Goal: Task Accomplishment & Management: Use online tool/utility

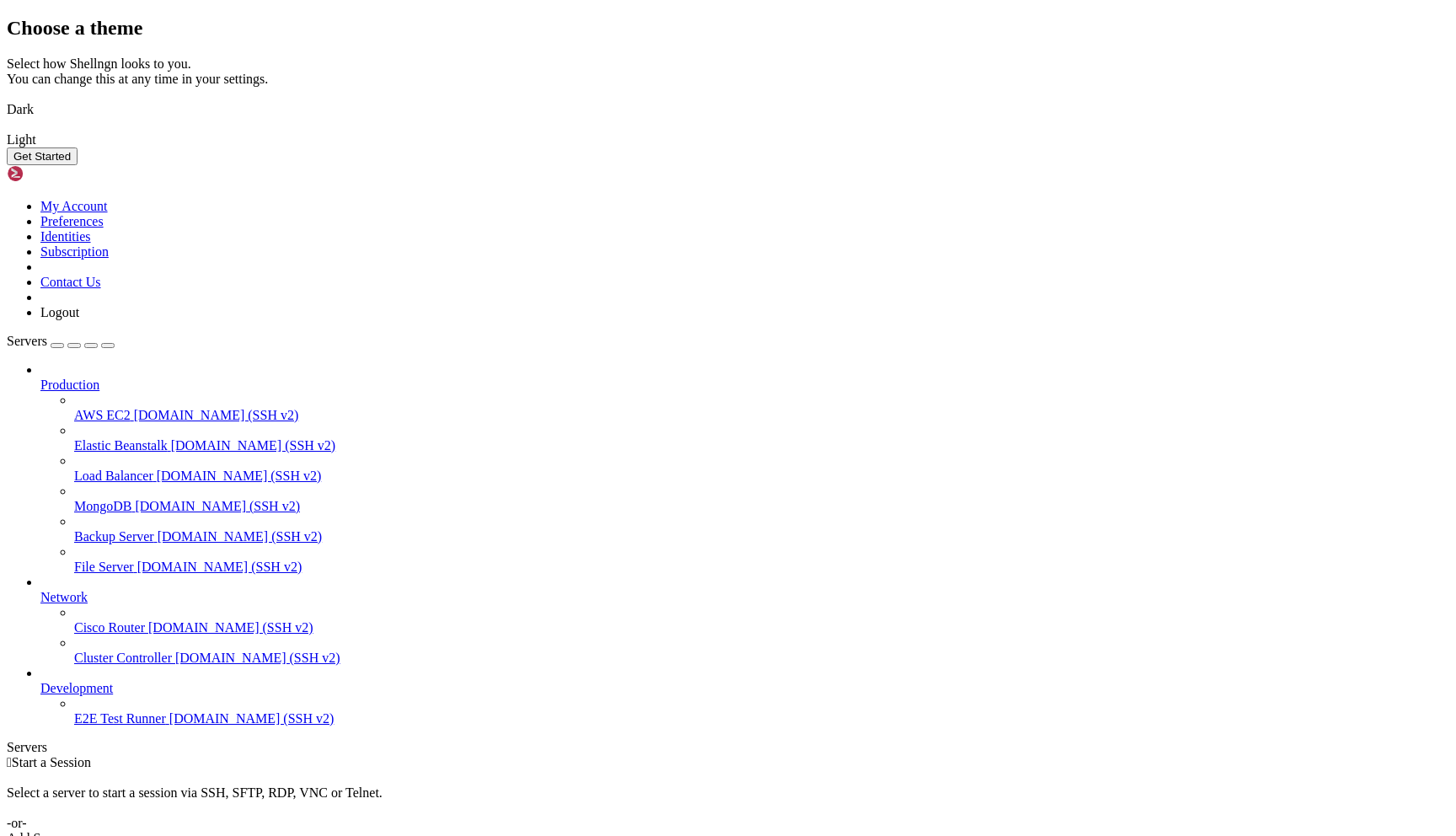
click at [77, 165] on button "Get Started" at bounding box center [42, 155] width 71 height 17
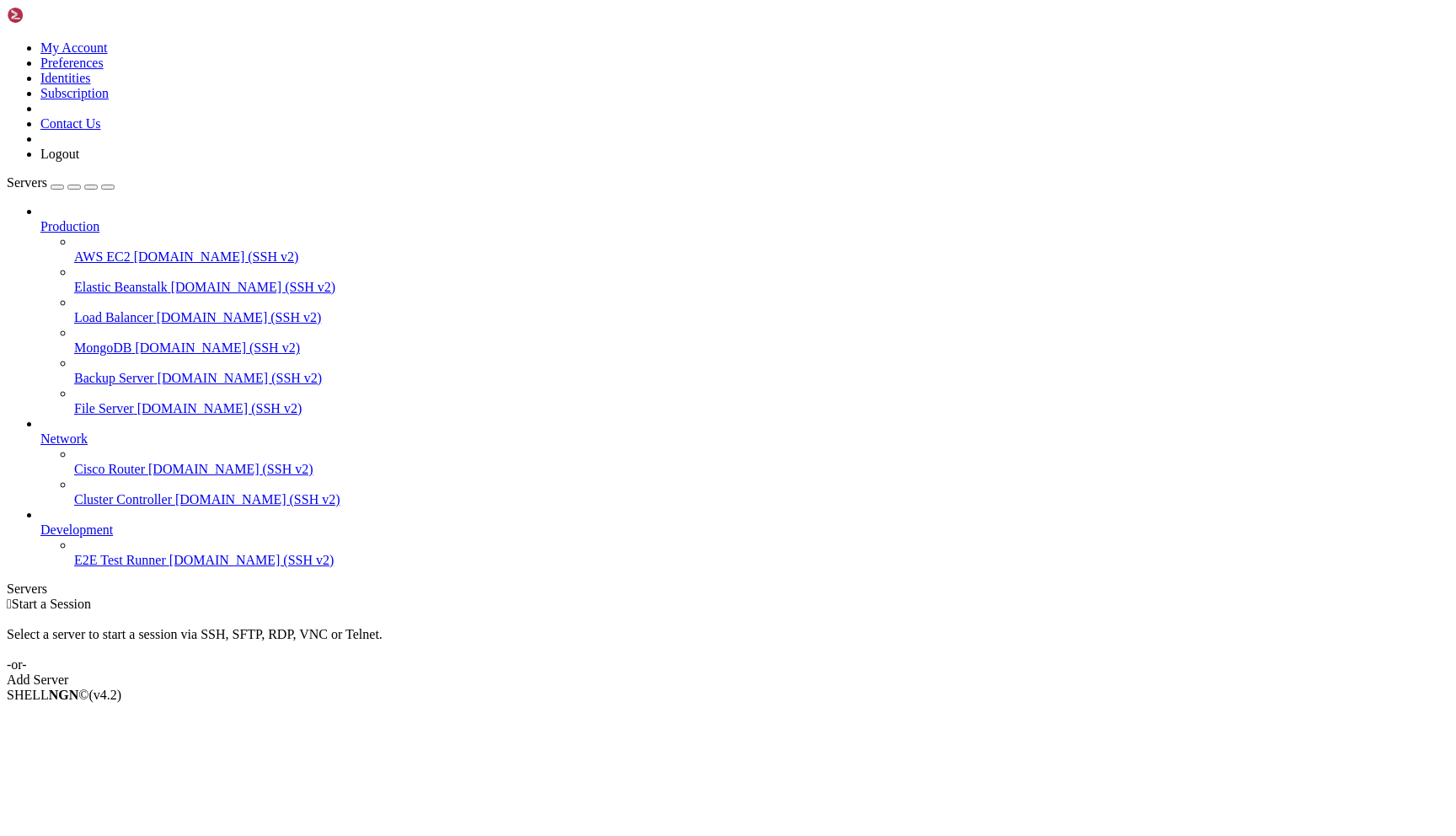
click at [57, 187] on div "button" at bounding box center [57, 187] width 0 height 0
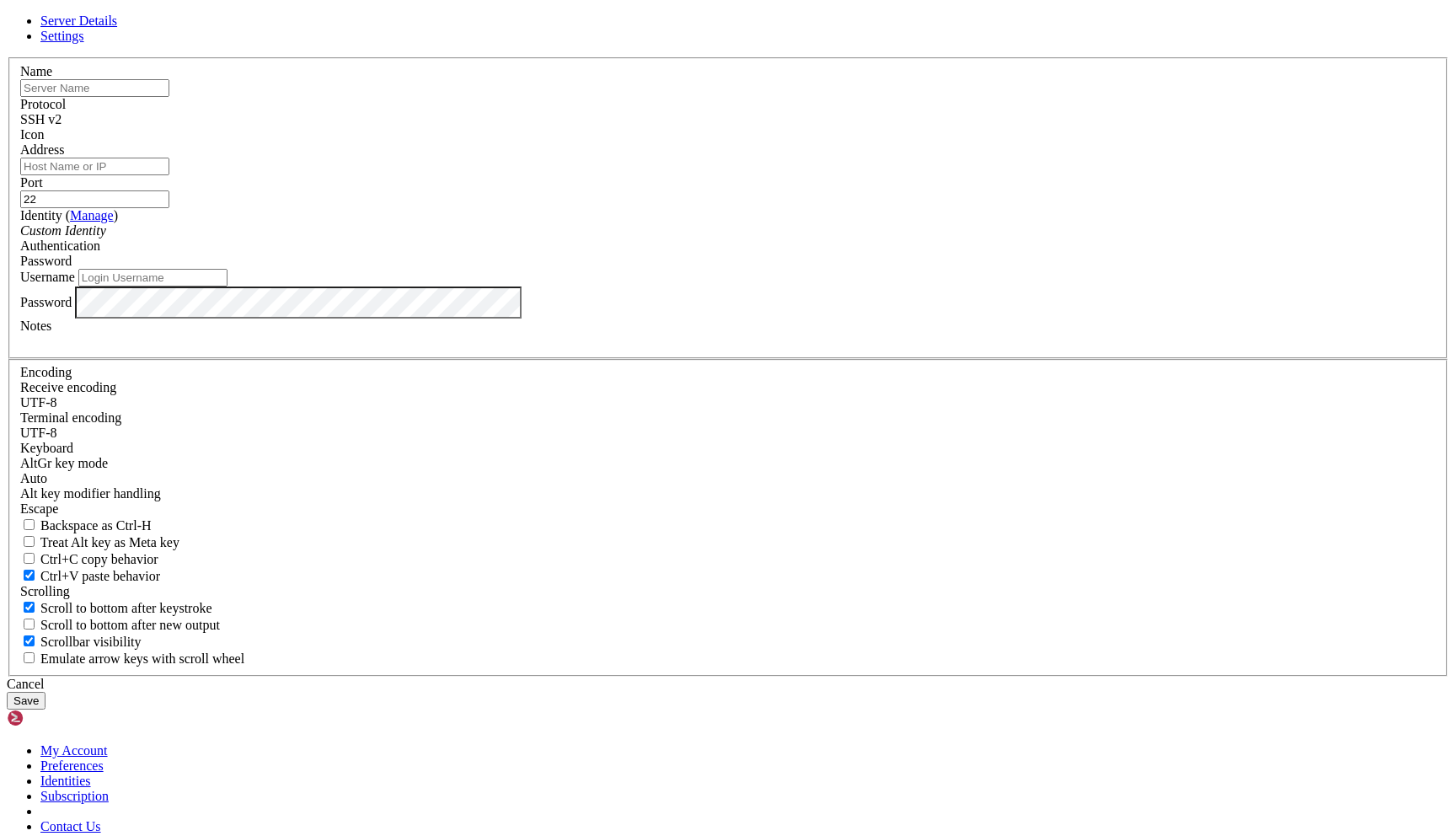
click at [170, 175] on input "Address" at bounding box center [94, 166] width 149 height 17
paste input "[TECHNICAL_ID]"
type input "[TECHNICAL_ID]"
click at [228, 287] on input "Username" at bounding box center [152, 277] width 149 height 17
type input "admin"
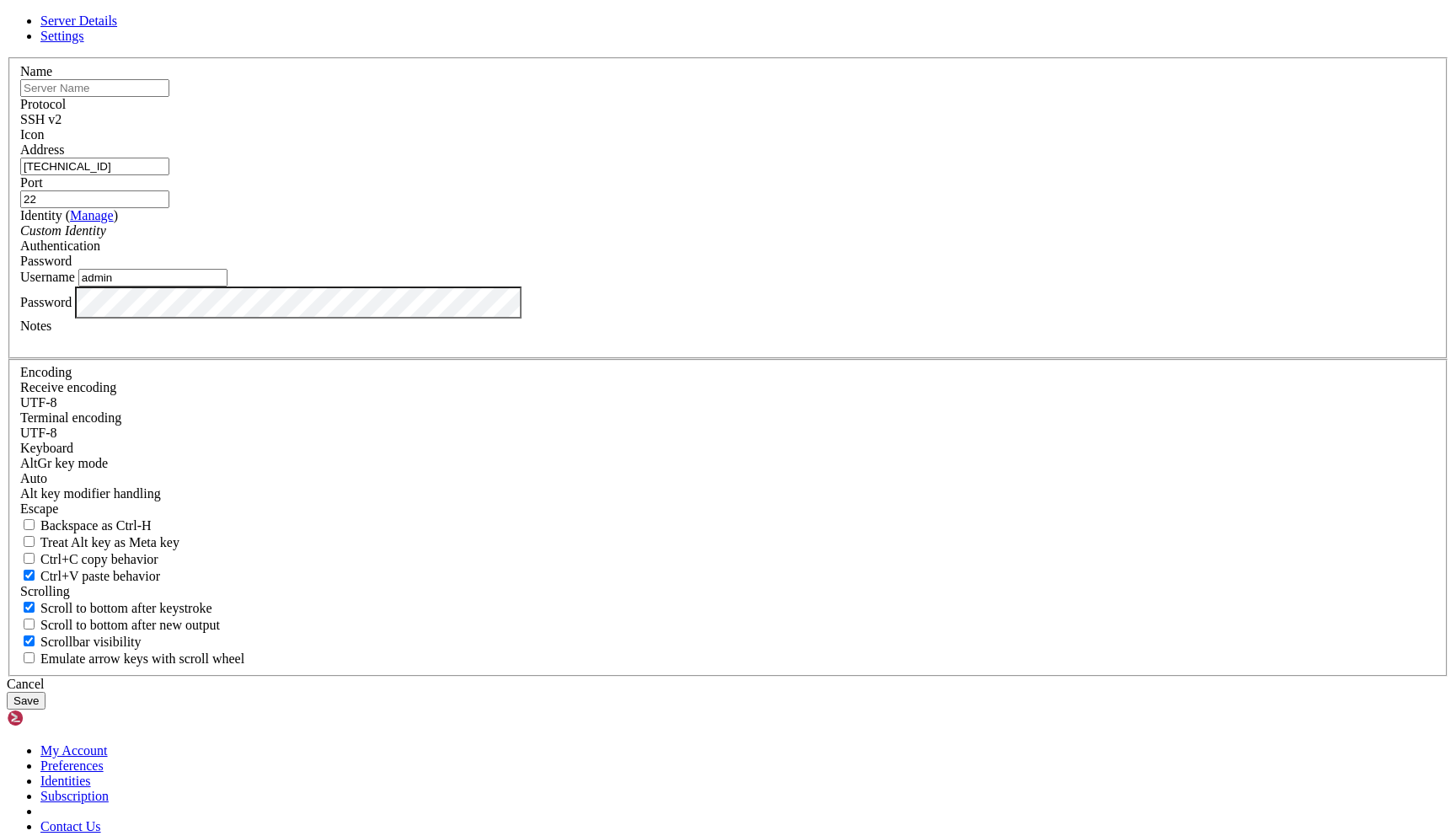
click at [45, 692] on button "Save" at bounding box center [25, 700] width 39 height 17
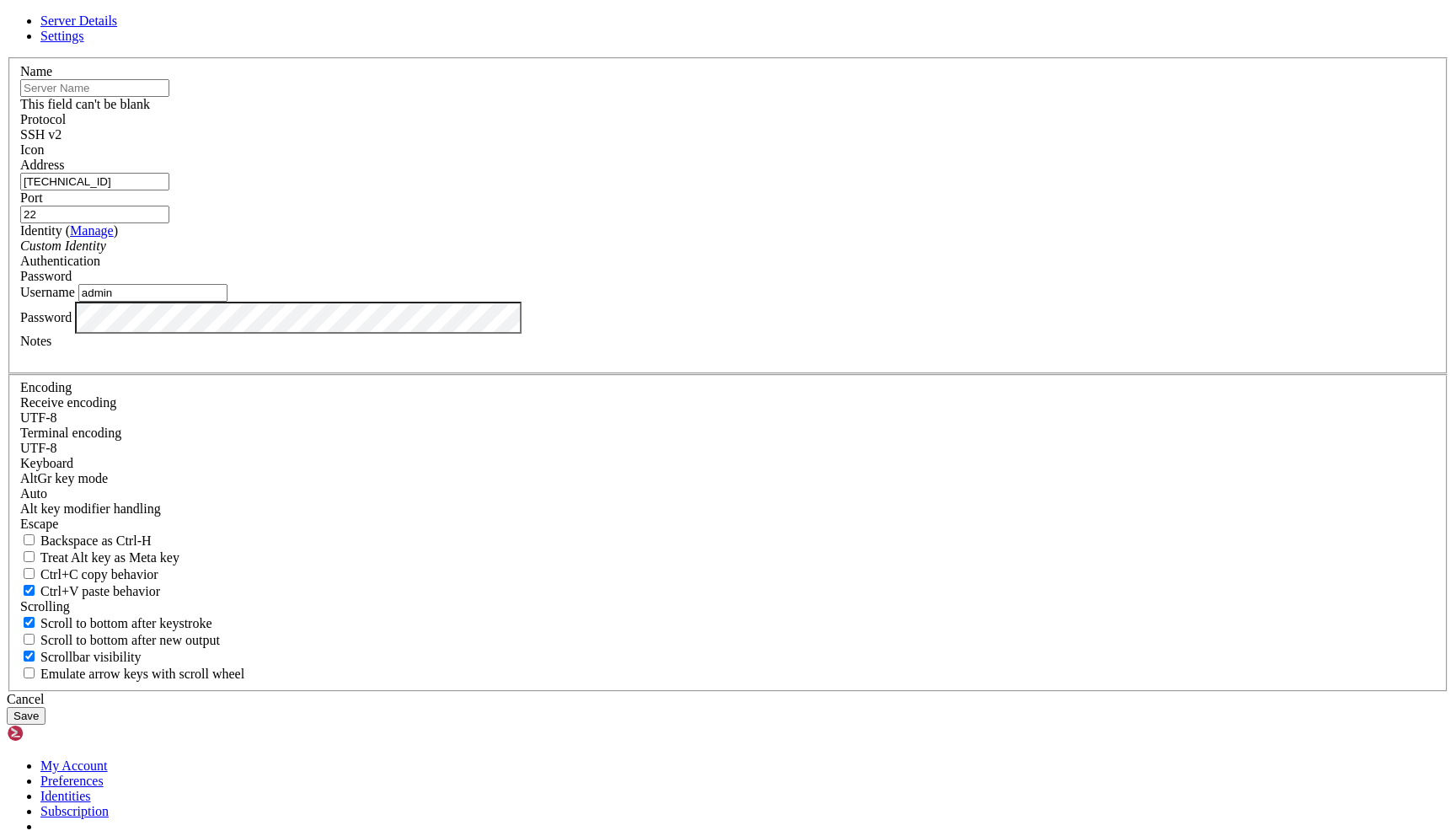
click at [170, 97] on input "text" at bounding box center [94, 87] width 149 height 17
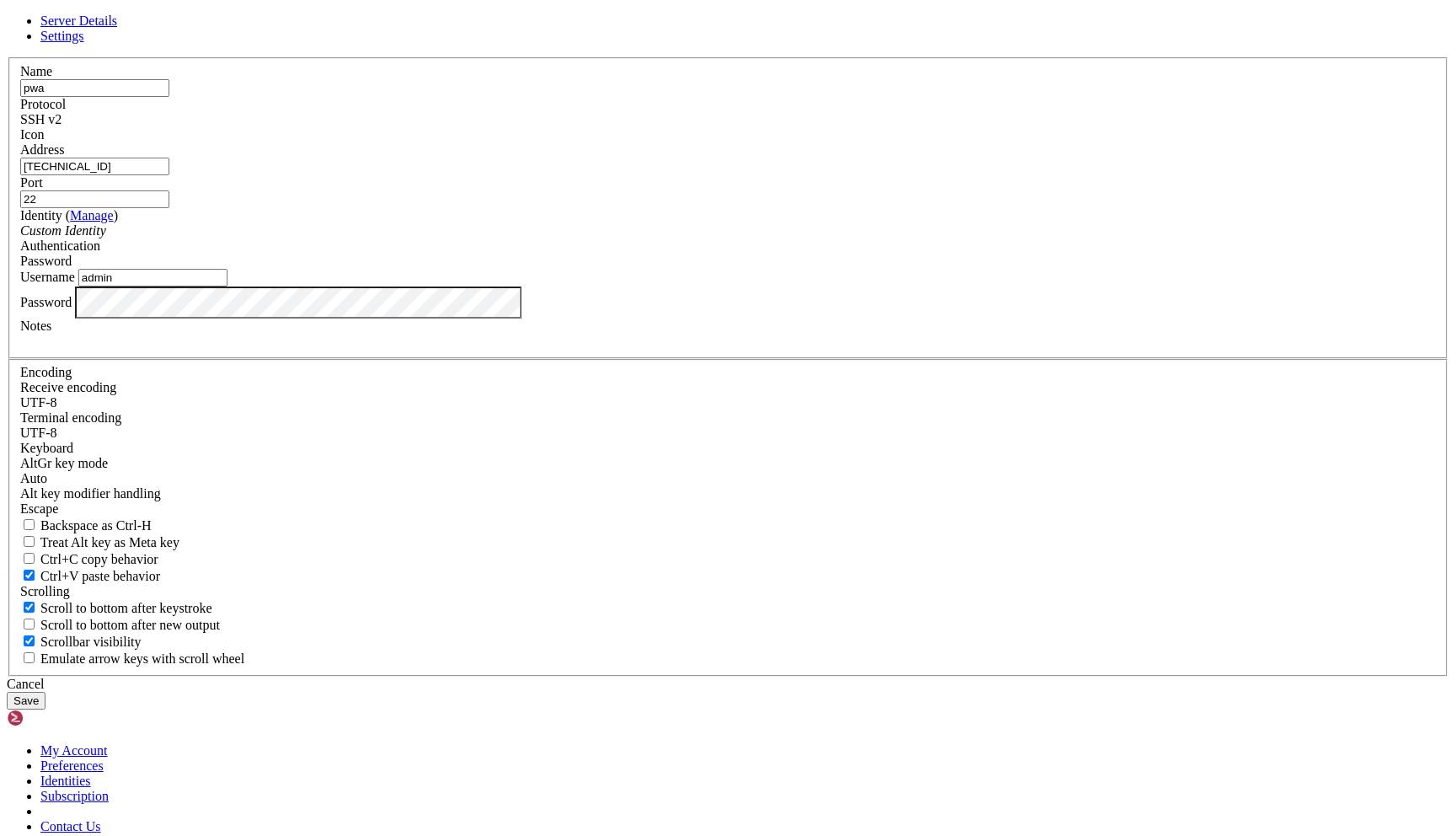
type input "pwa"
click at [6, 692] on button "Save" at bounding box center [25, 700] width 39 height 17
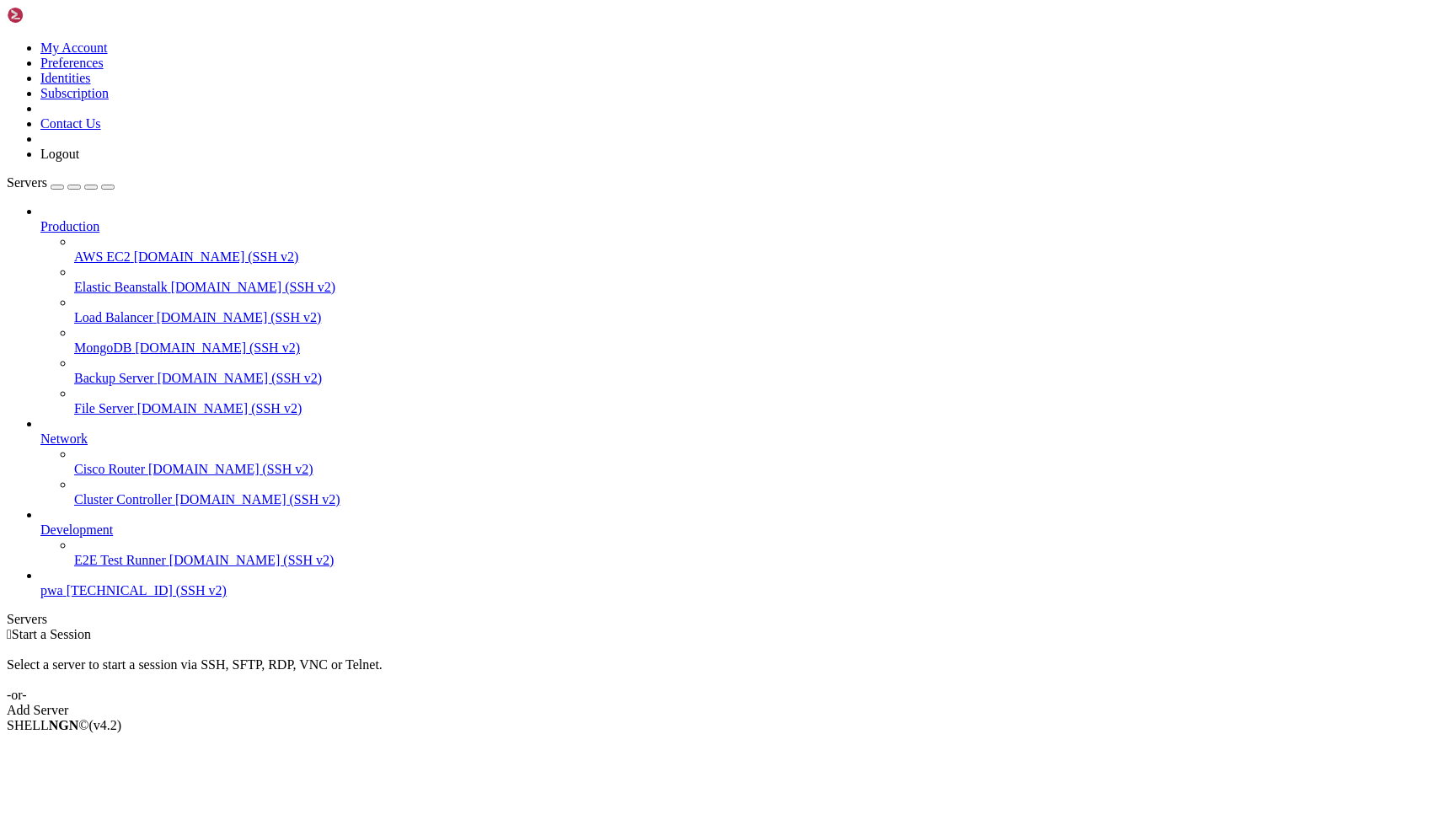
click at [150, 597] on span "[TECHNICAL_ID] (SSH v2)" at bounding box center [146, 590] width 160 height 15
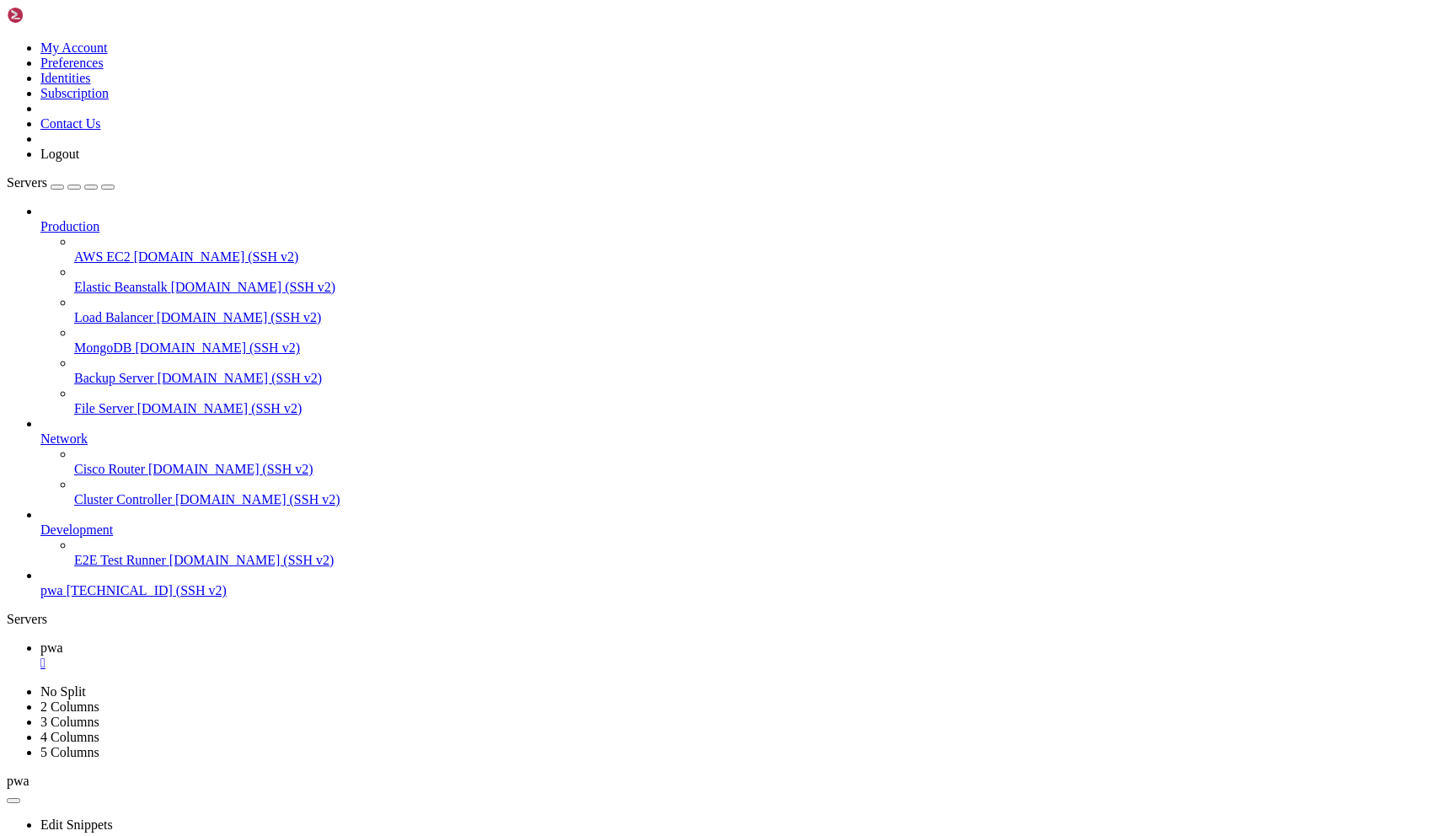
type input "/home/admin"
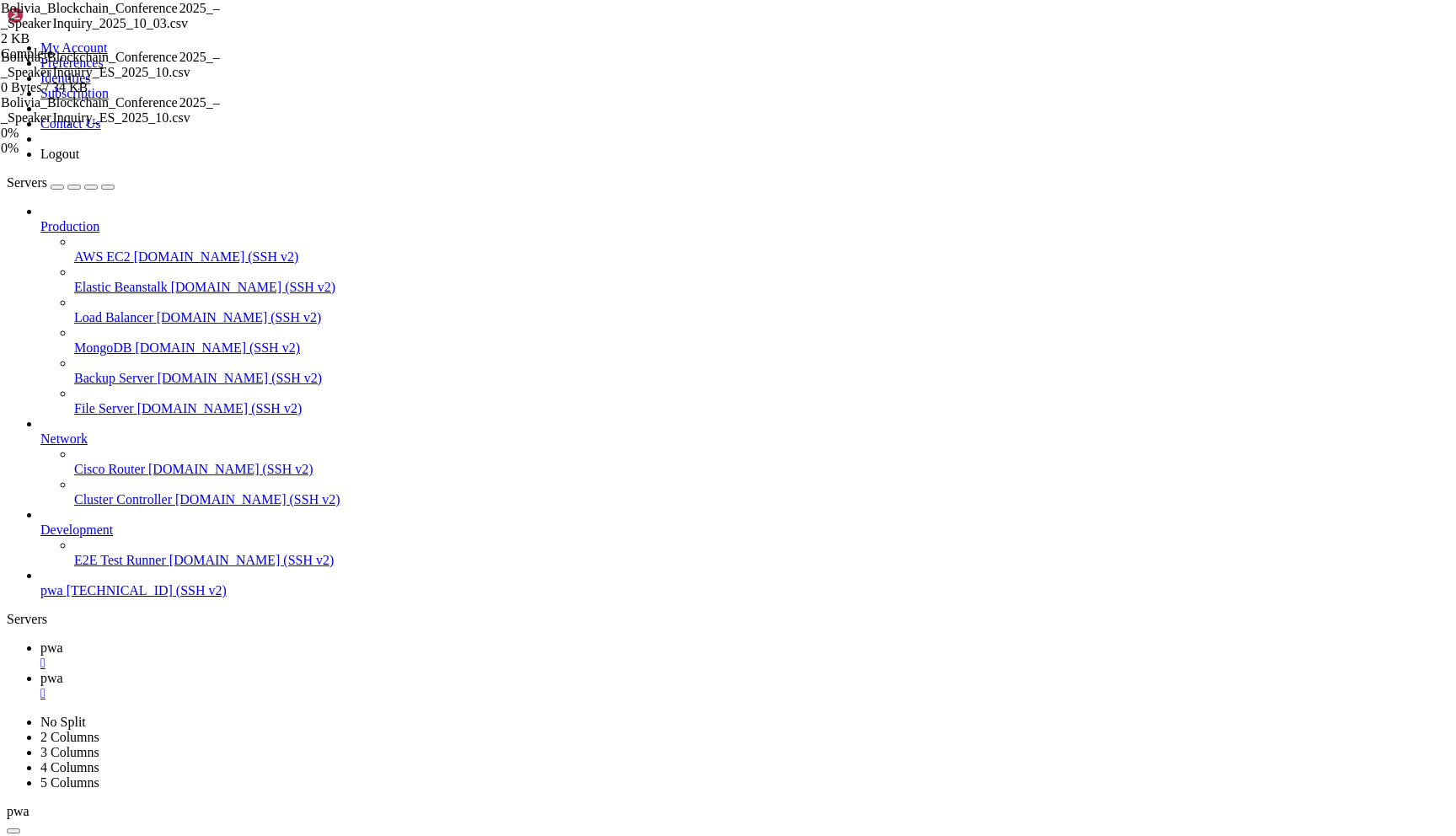
click at [41, 641] on icon at bounding box center [41, 648] width 0 height 15
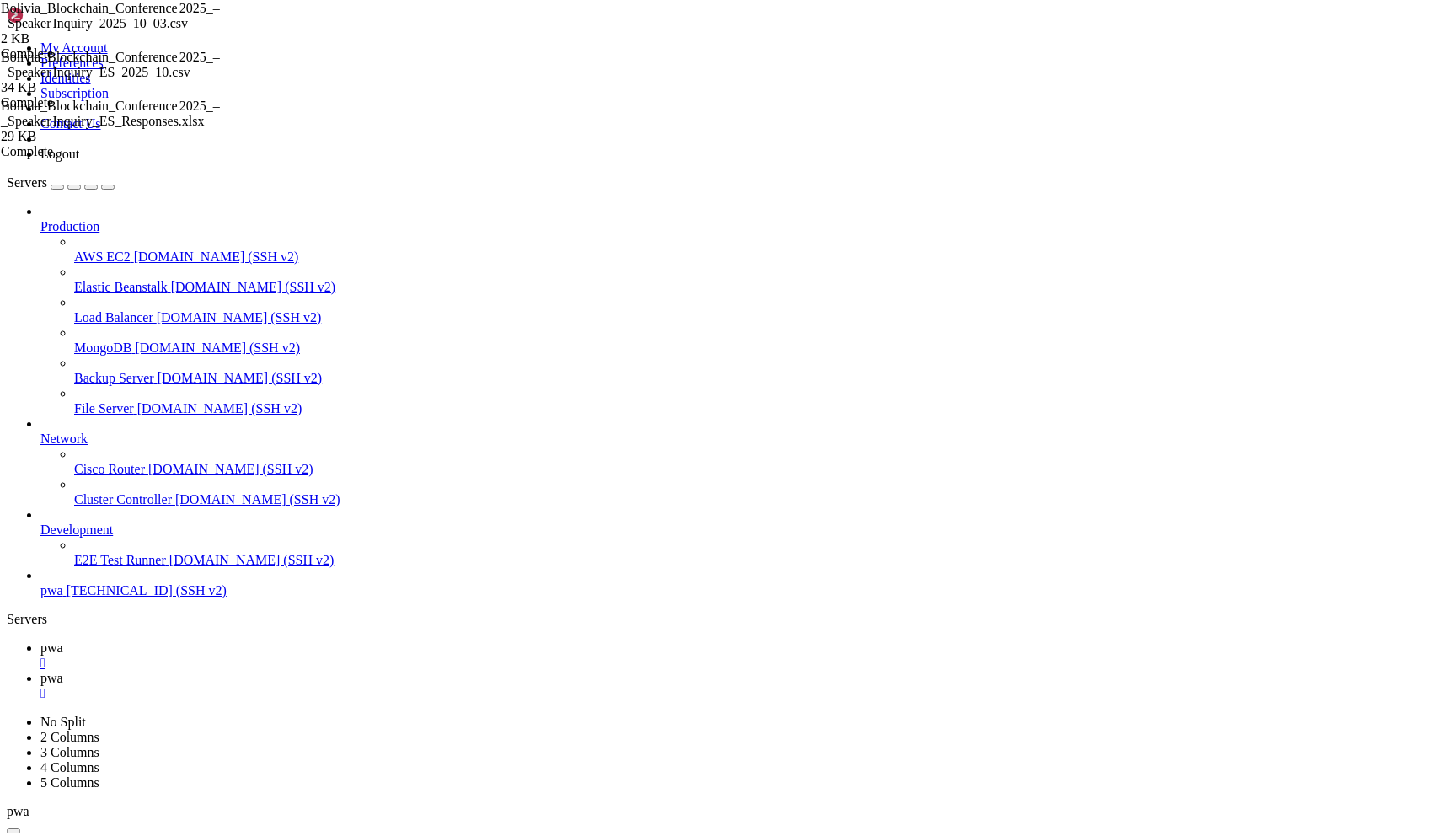
drag, startPoint x: 721, startPoint y: 1366, endPoint x: 747, endPoint y: 1362, distance: 26.3
drag, startPoint x: 747, startPoint y: 1362, endPoint x: 726, endPoint y: 1362, distance: 21.0
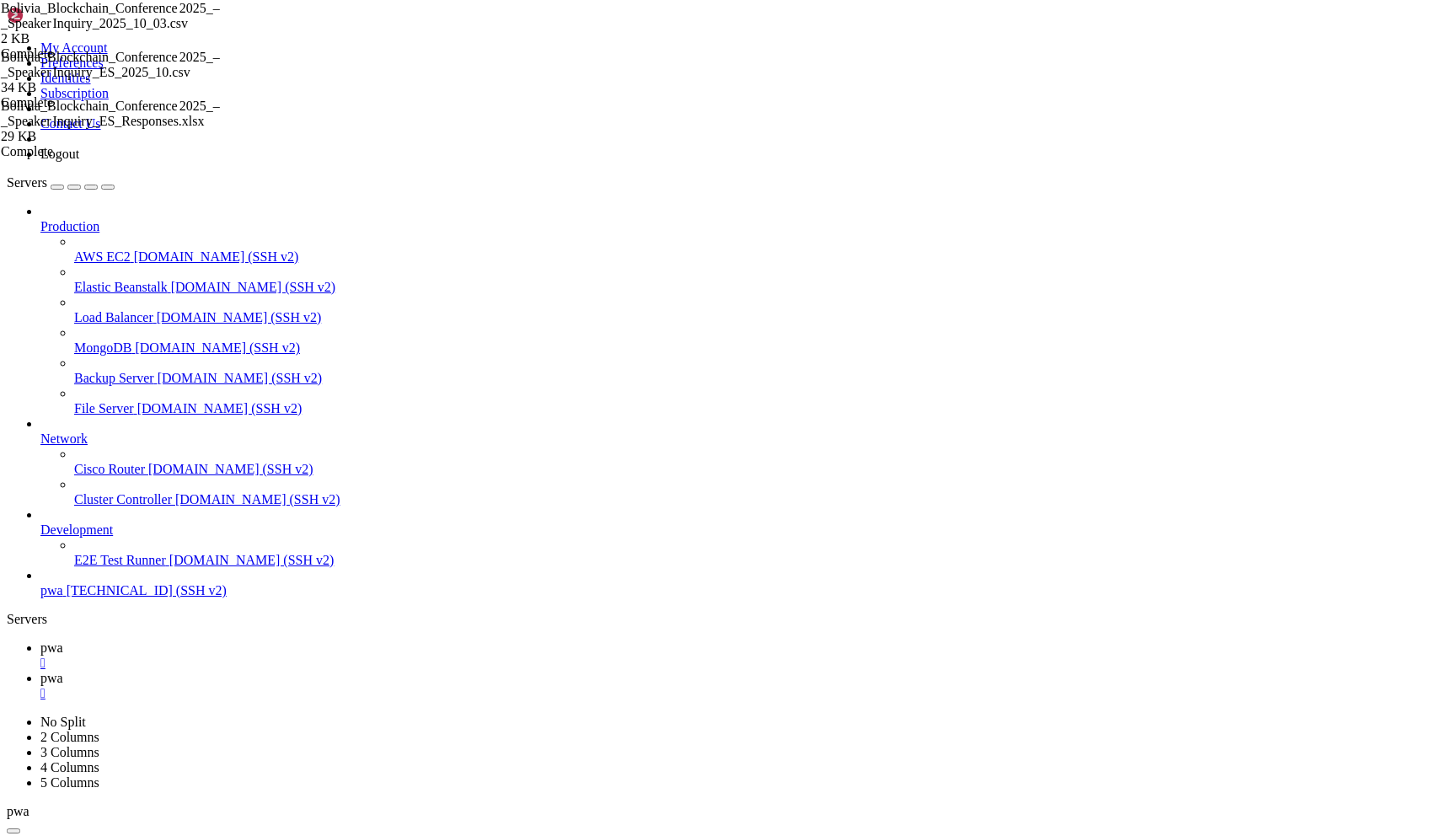
drag, startPoint x: 740, startPoint y: 395, endPoint x: 829, endPoint y: 11, distance: 394.2
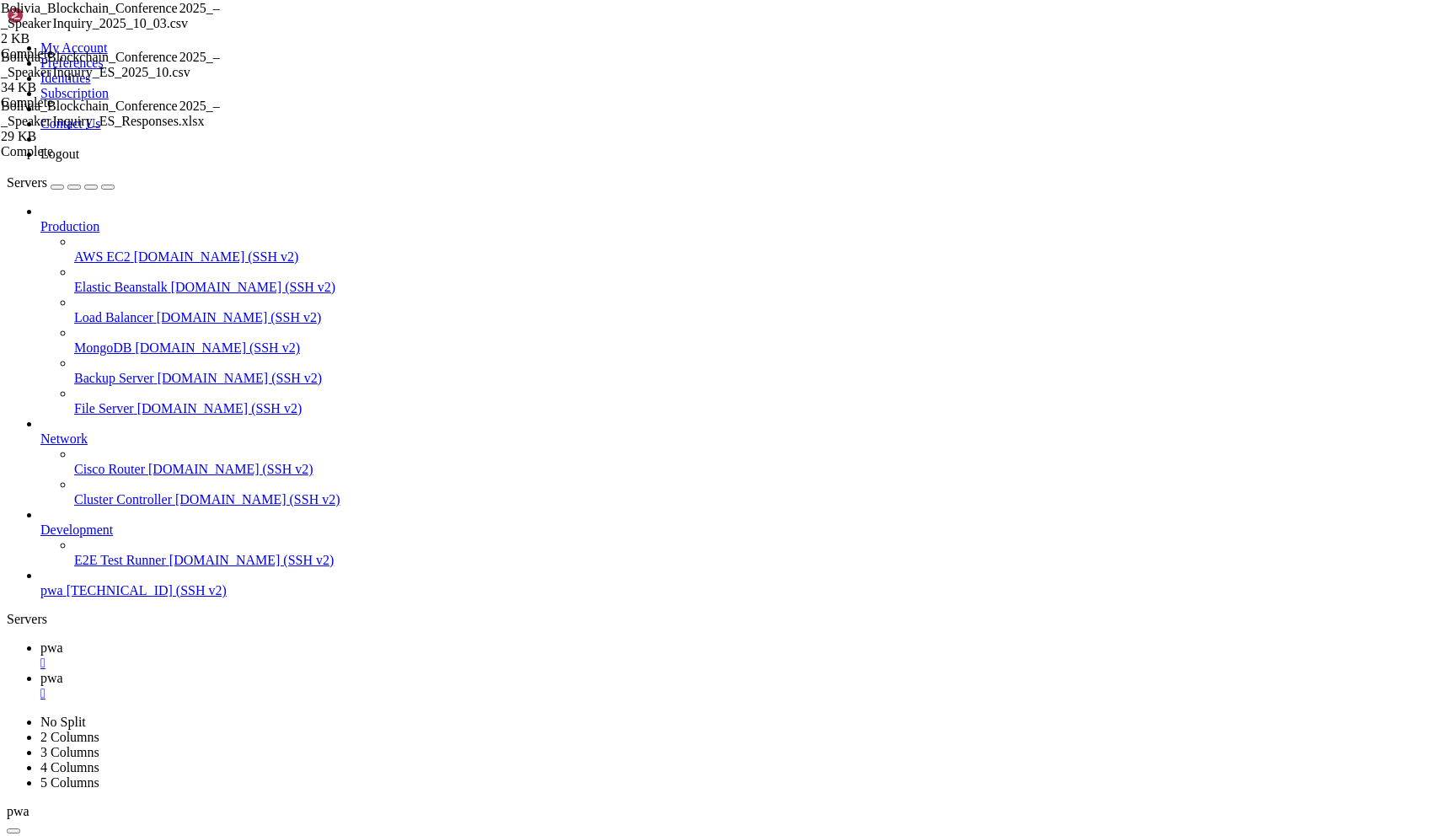
click at [64, 671] on span "pwa" at bounding box center [52, 678] width 23 height 15
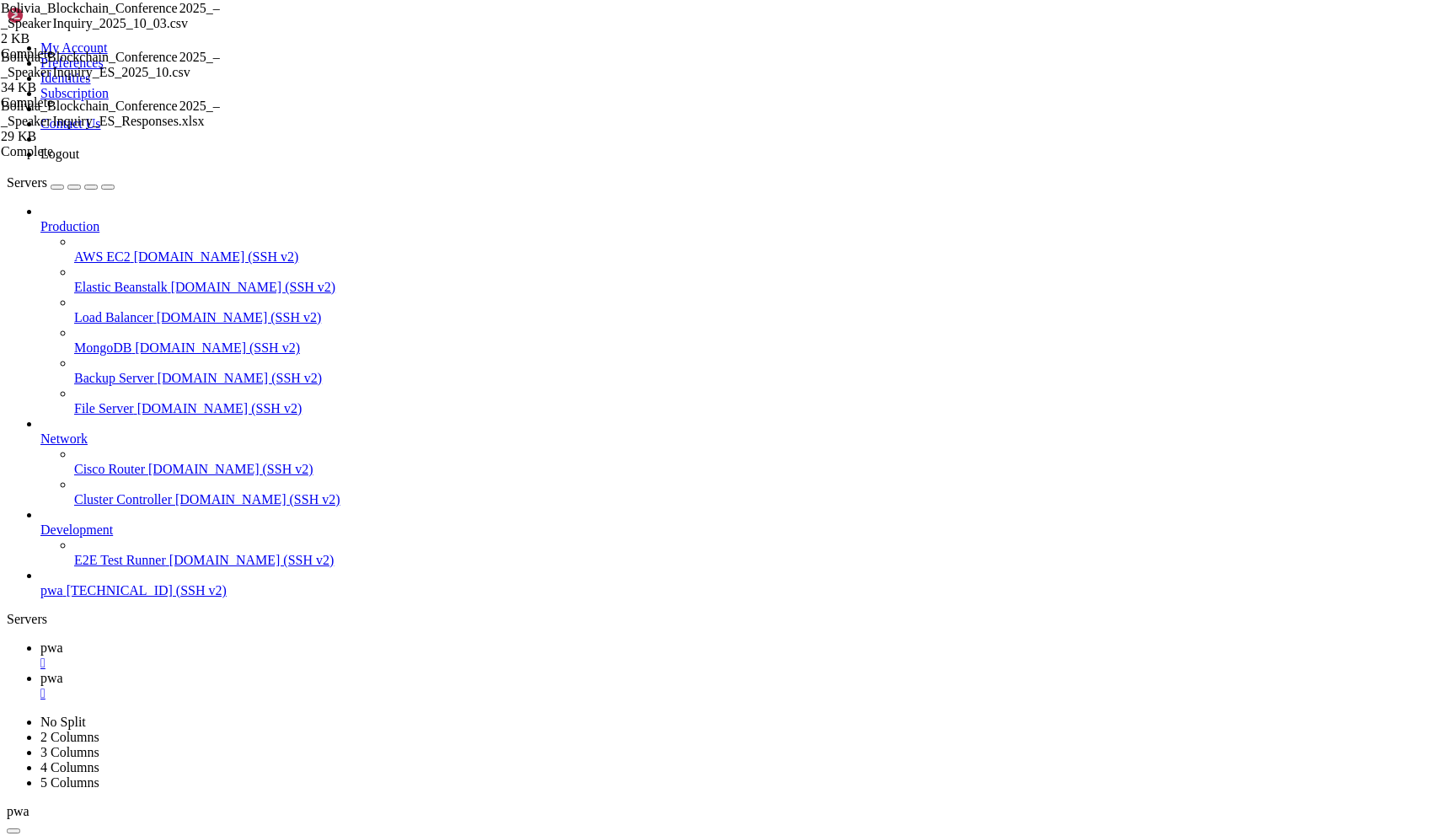
drag, startPoint x: 876, startPoint y: 57, endPoint x: 442, endPoint y: -17, distance: 440.3
click at [241, 641] on link "pwa " at bounding box center [745, 655] width 1409 height 30
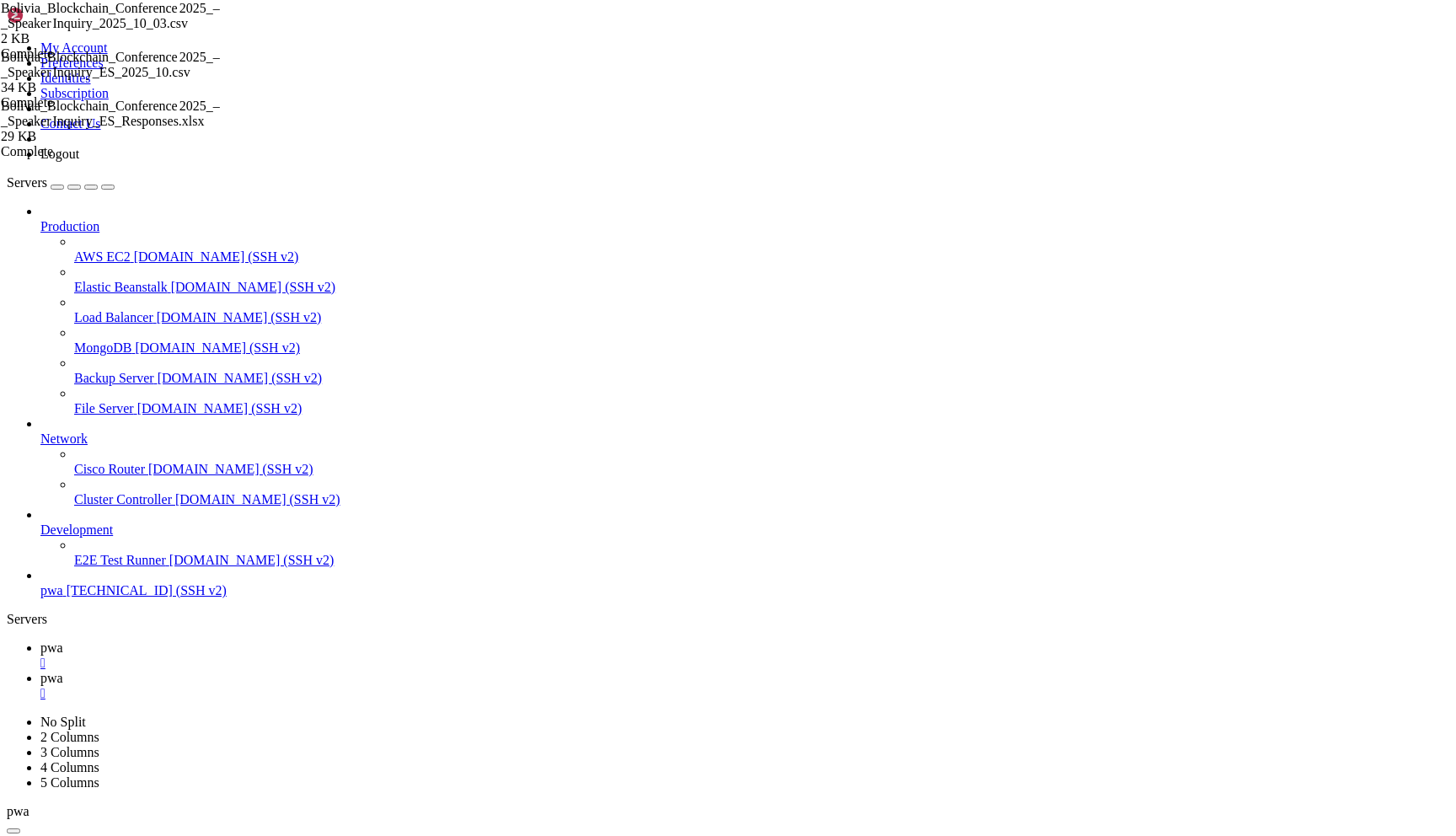
scroll to position [2577, 0]
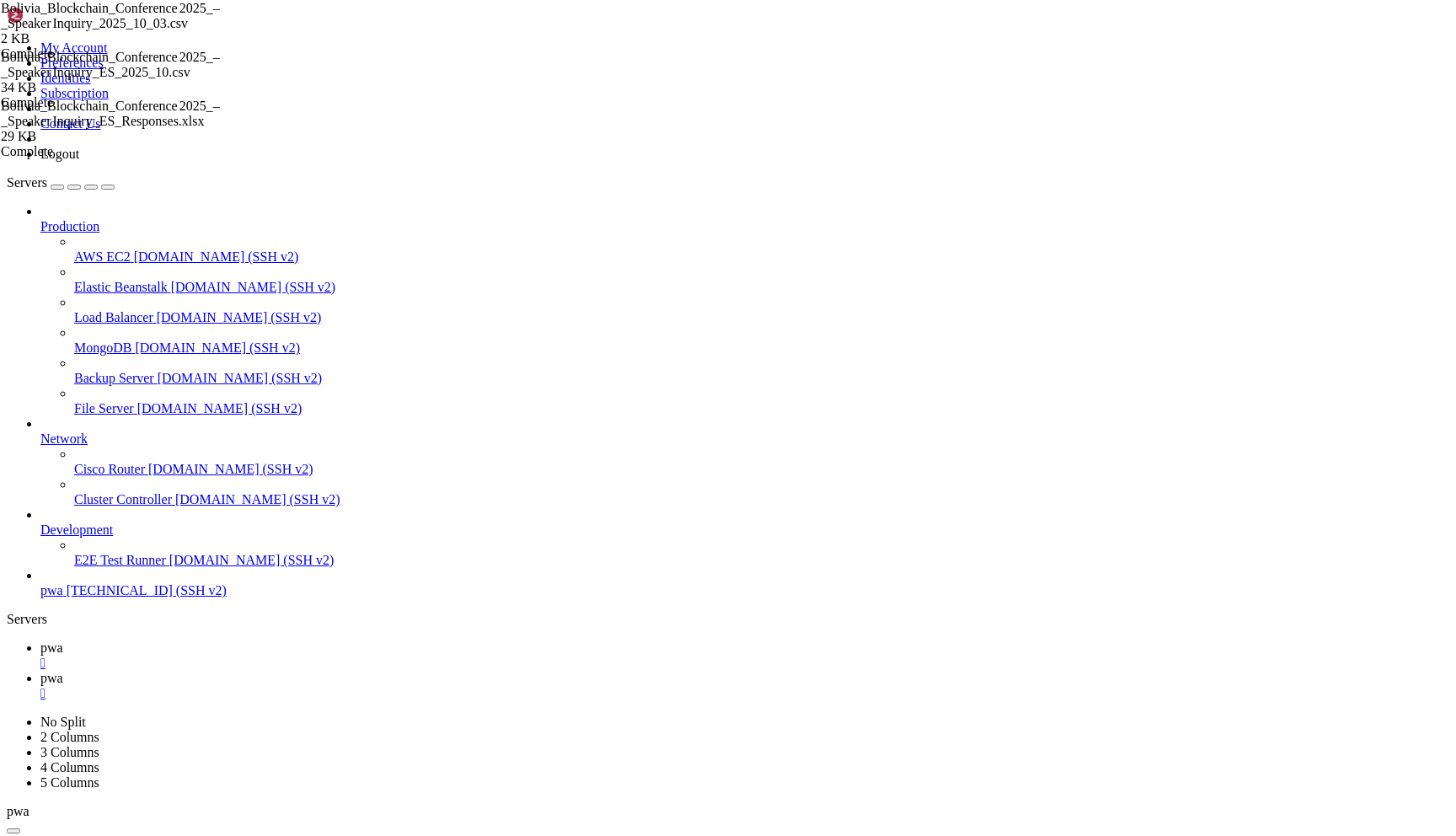
scroll to position [54176, 0]
click at [335, 671] on link "pwa " at bounding box center [745, 685] width 1409 height 30
click at [222, 641] on link "pwa " at bounding box center [745, 655] width 1409 height 30
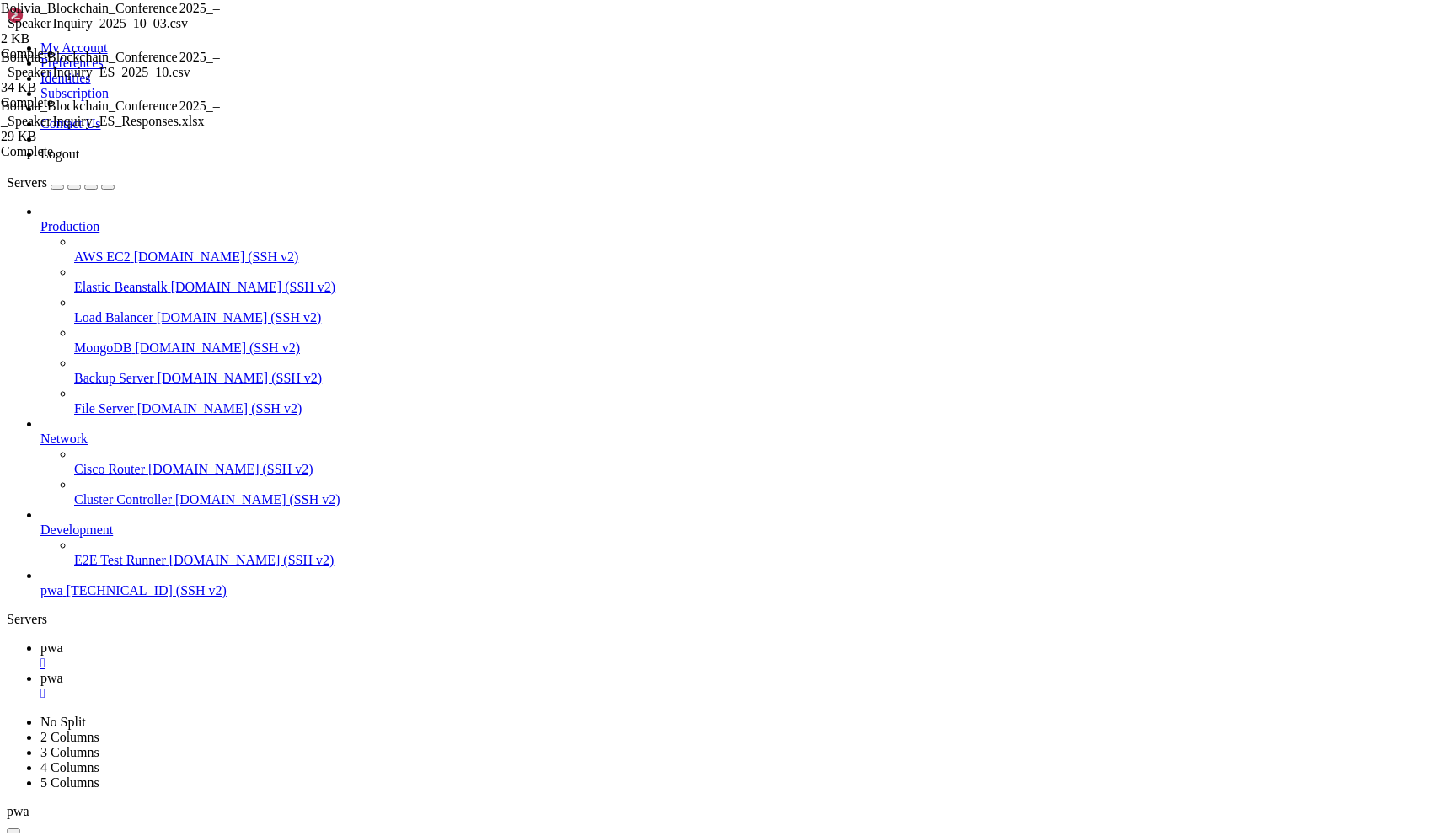
drag, startPoint x: 394, startPoint y: 1562, endPoint x: 25, endPoint y: 988, distance: 682.4
copy div "● Update(/var/www/bbconf.org/bolivia-blockchain-conference/app/[locale]/agenda/…"
click at [64, 671] on span "pwa" at bounding box center [52, 678] width 23 height 15
click at [252, 641] on link "pwa " at bounding box center [745, 655] width 1409 height 30
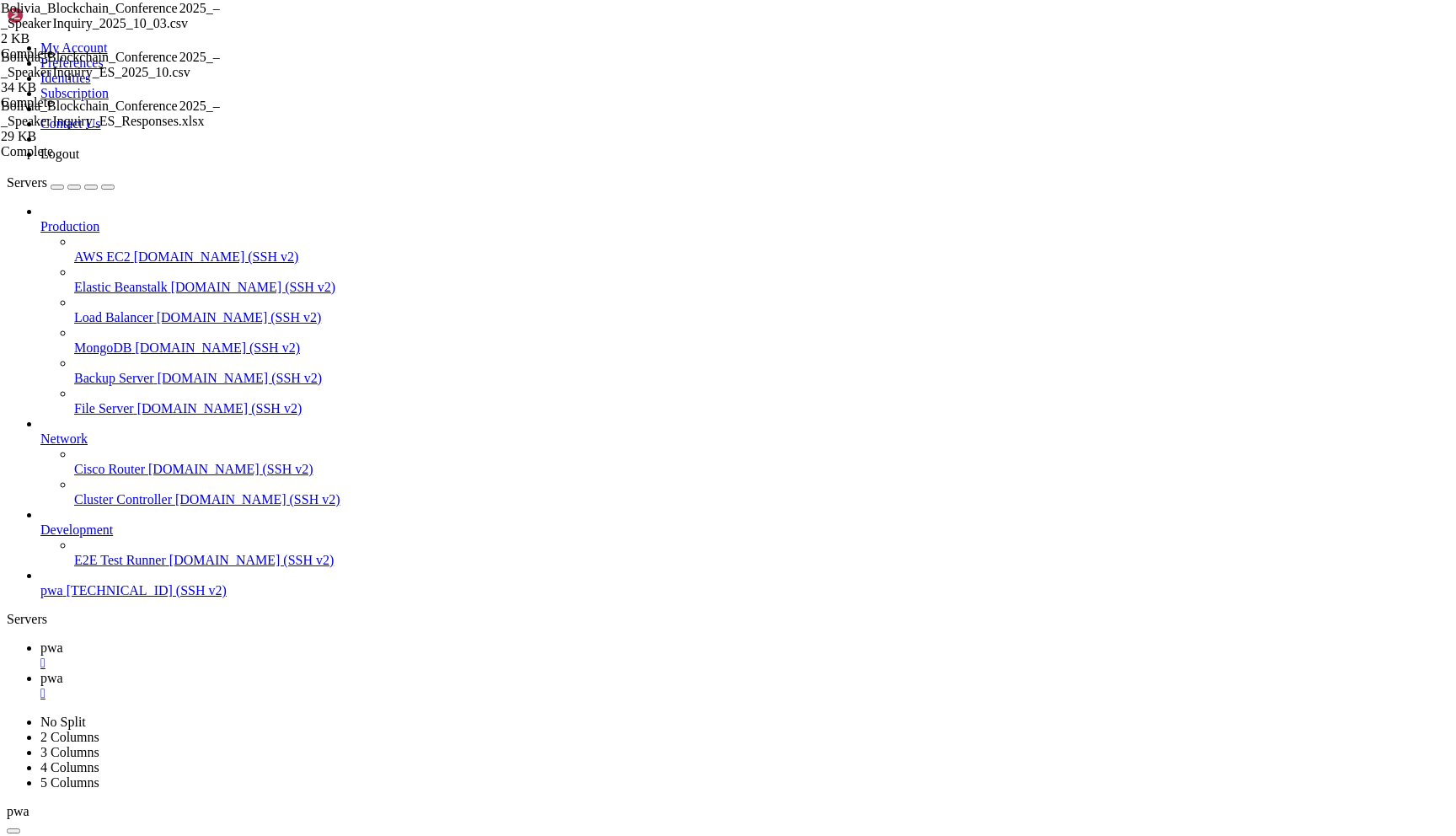
click at [276, 655] on div "" at bounding box center [745, 663] width 1409 height 15
click at [64, 597] on span "pwa" at bounding box center [52, 590] width 23 height 15
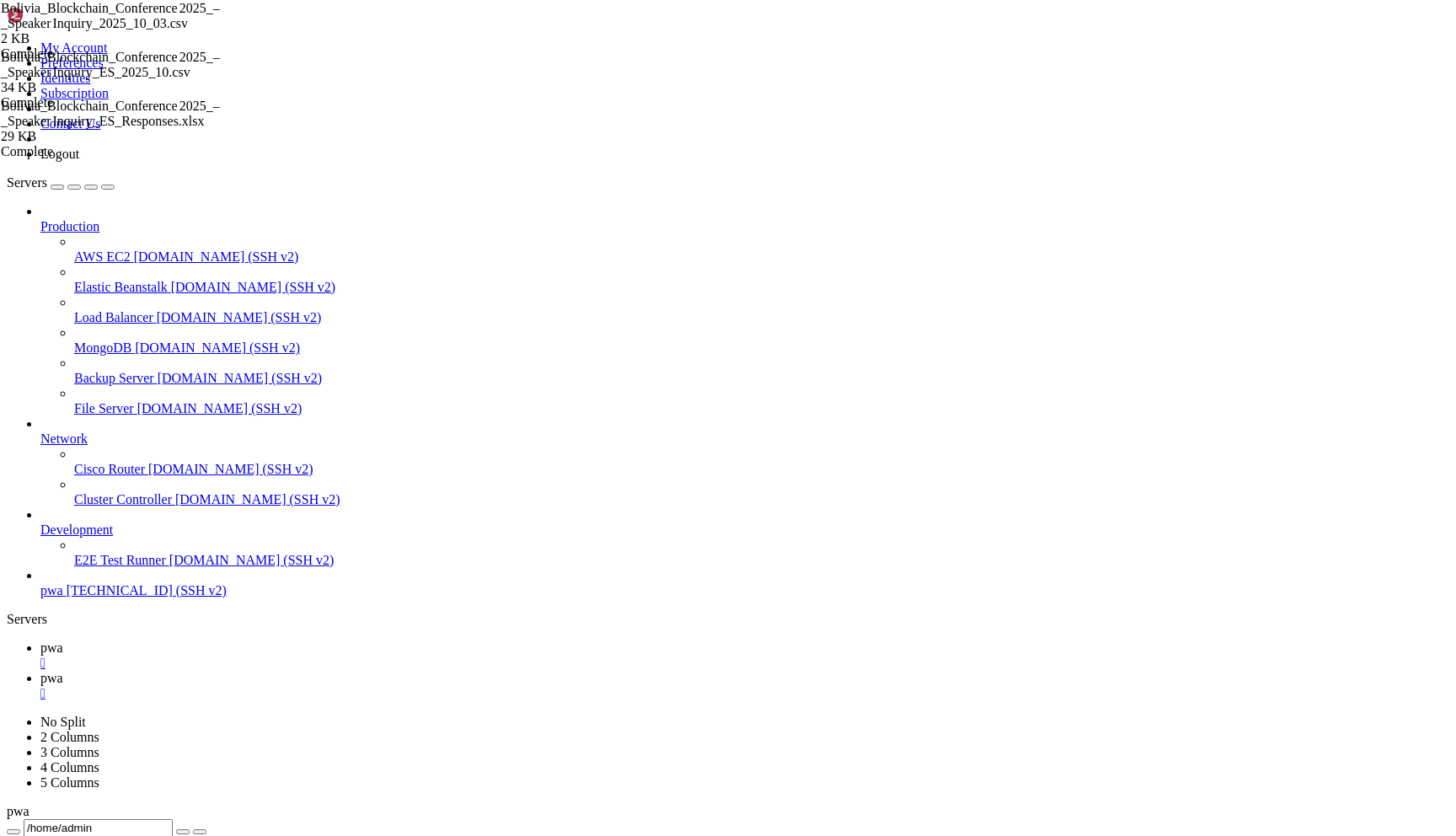
scroll to position [18791, 0]
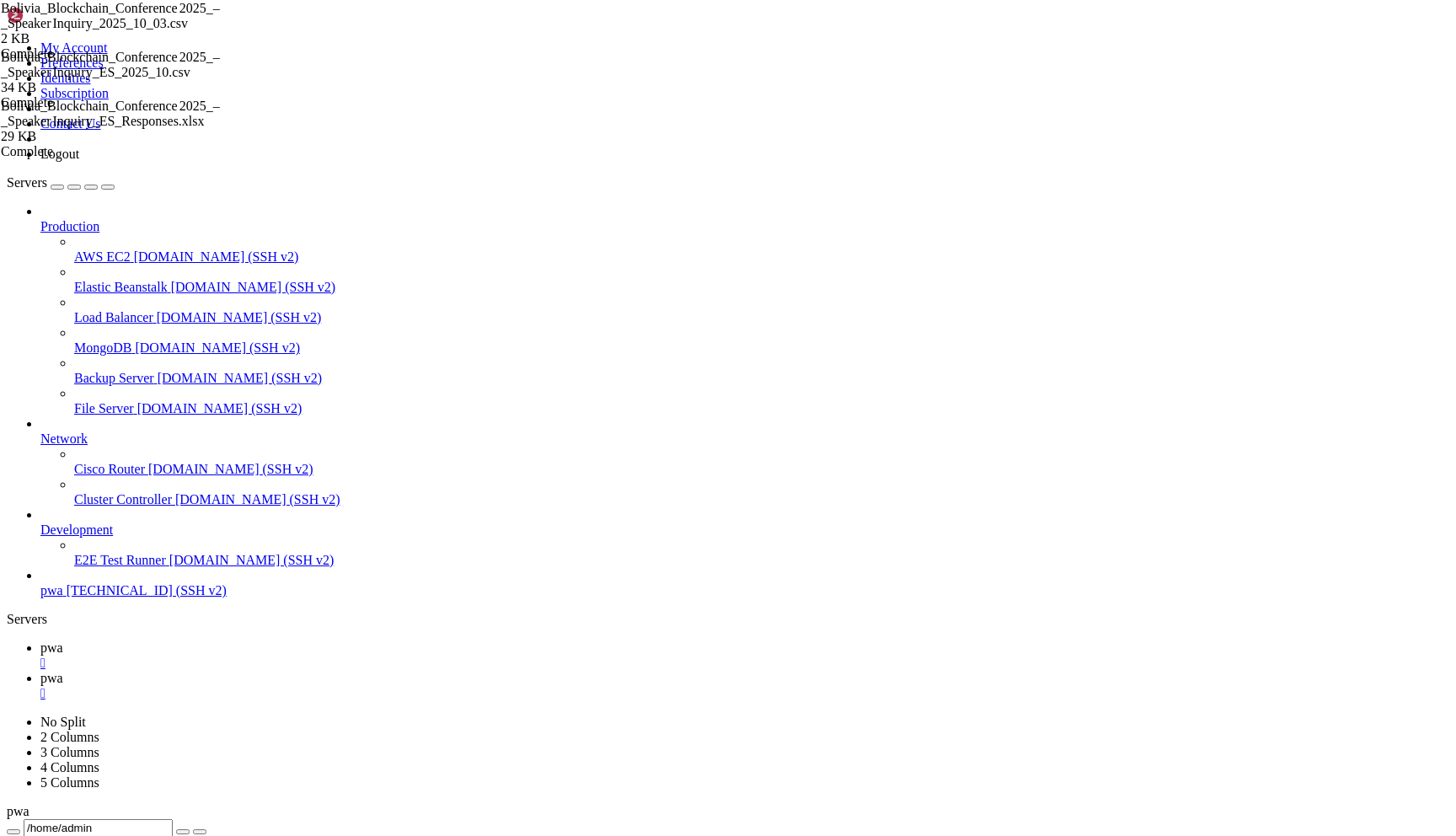
scroll to position [35215, 0]
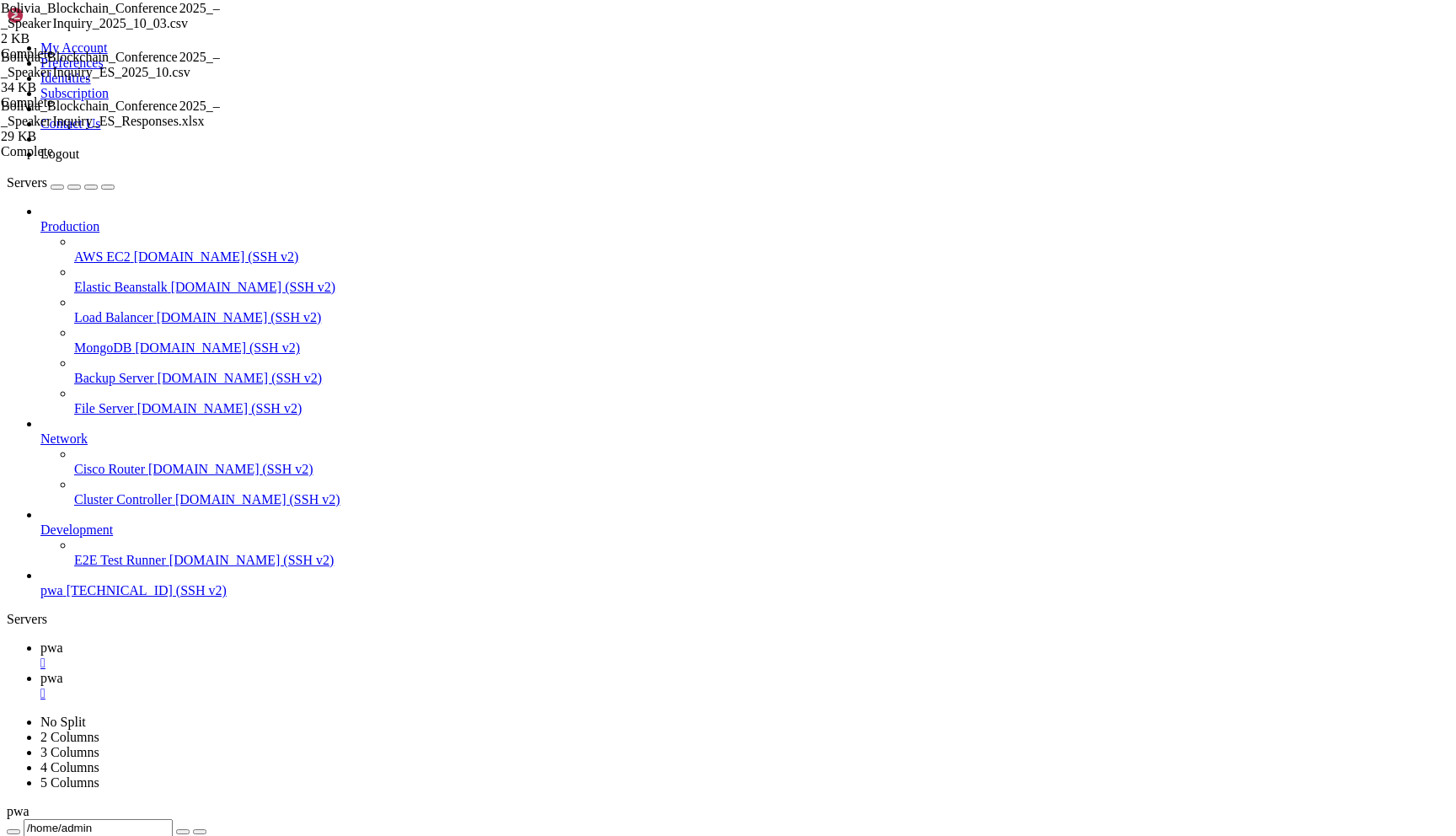
scroll to position [74425, 0]
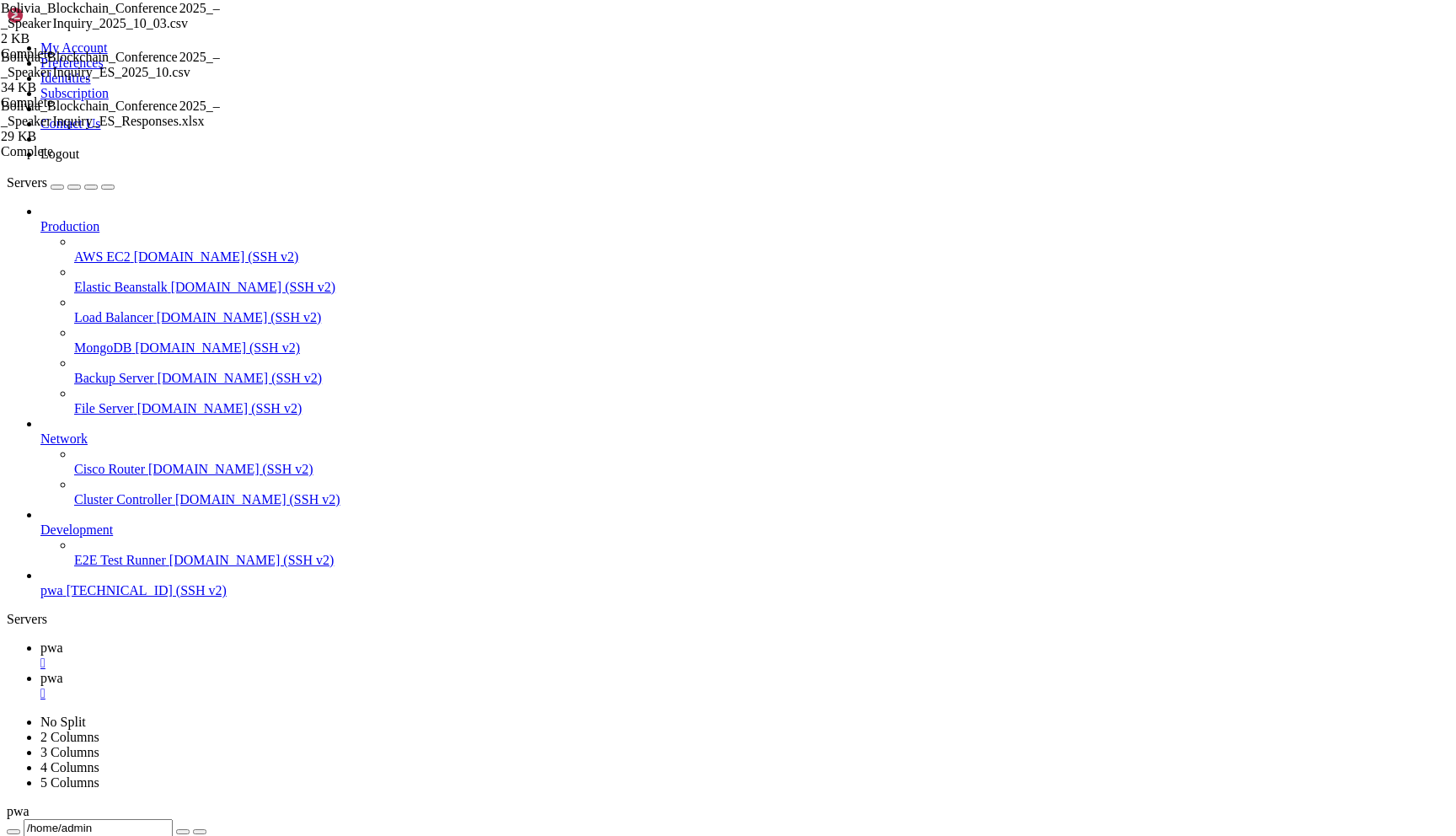
scroll to position [86983, 0]
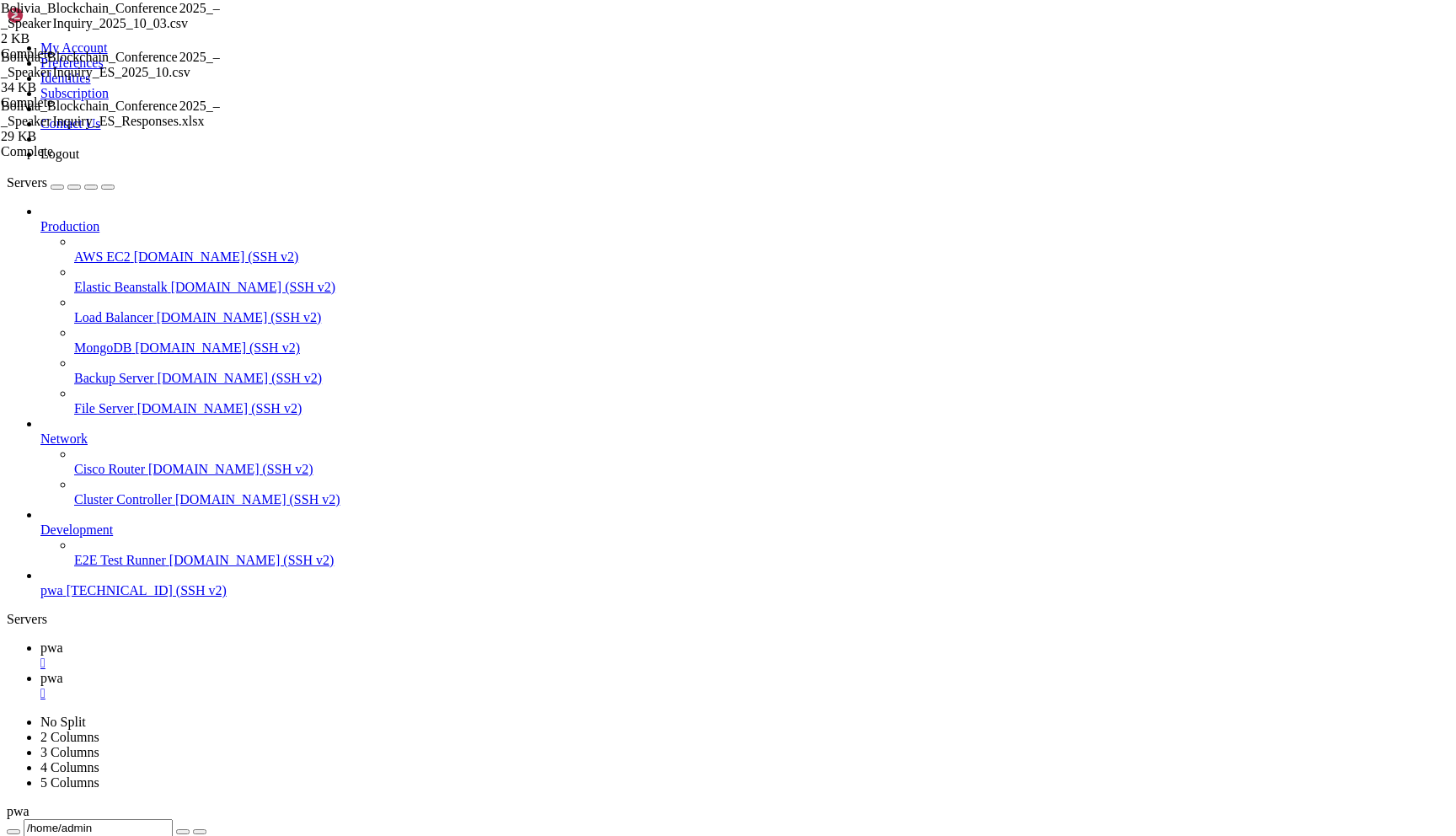
scroll to position [111540, 0]
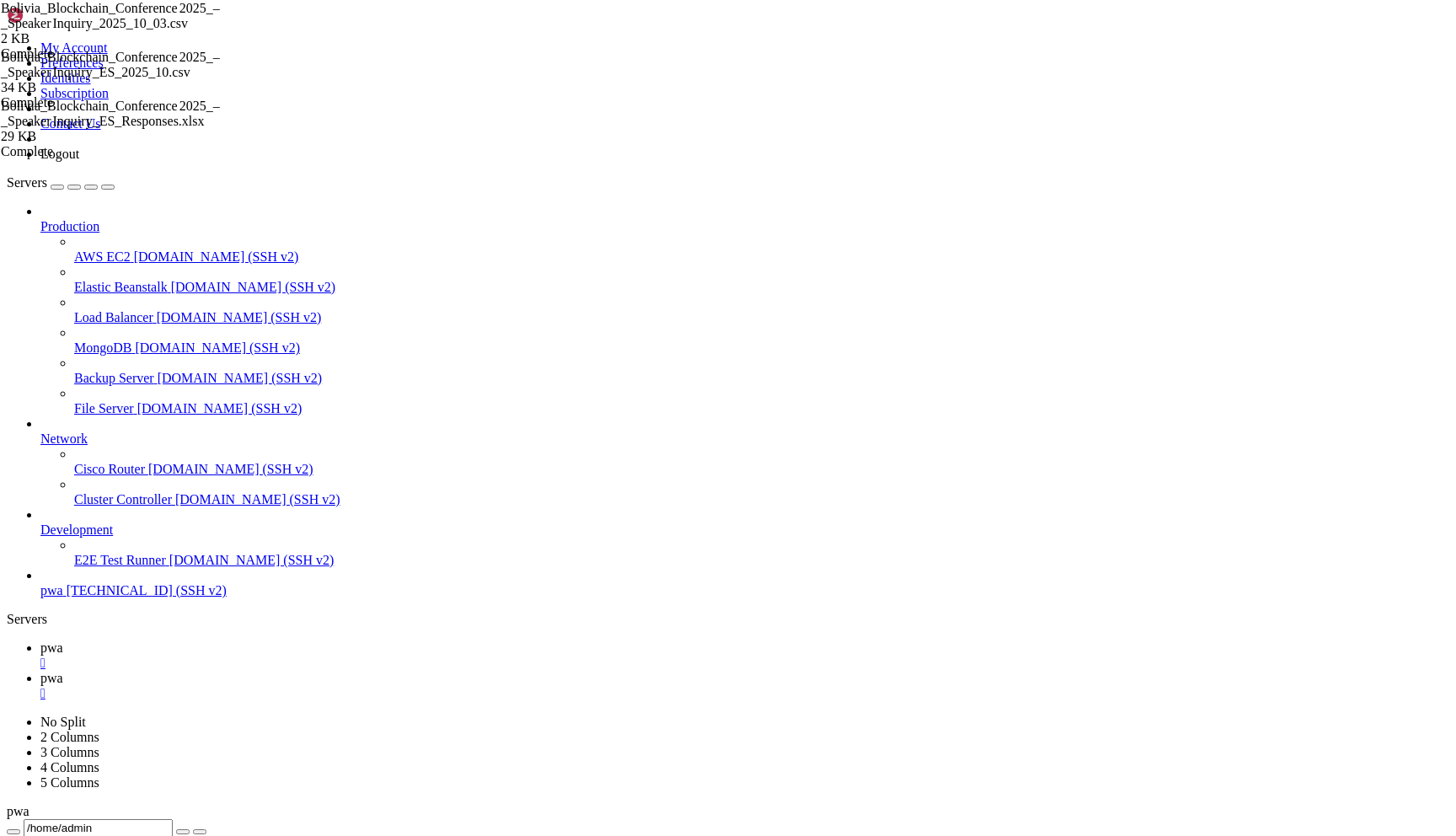
scroll to position [121313, 0]
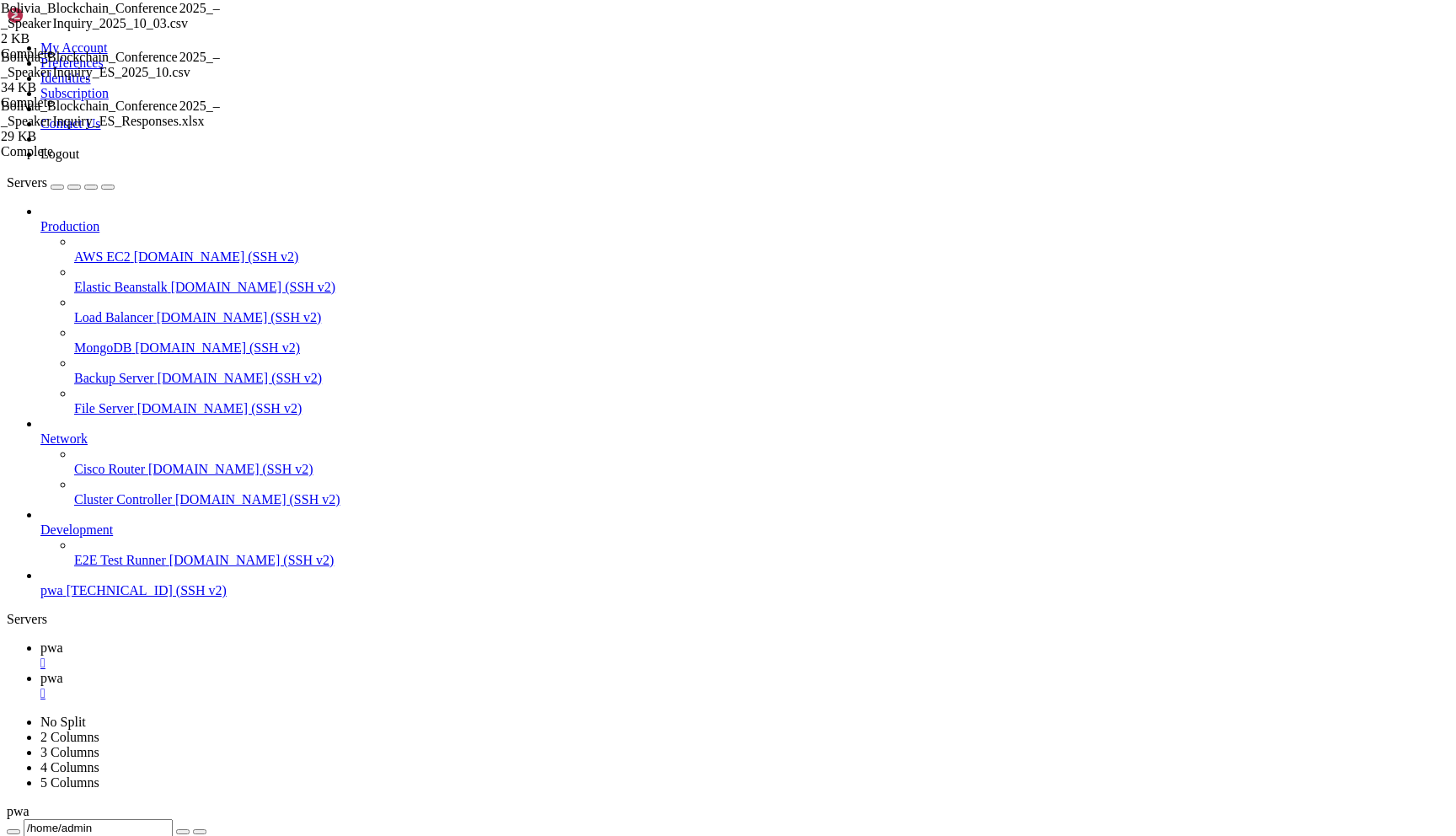
scroll to position [122940, 0]
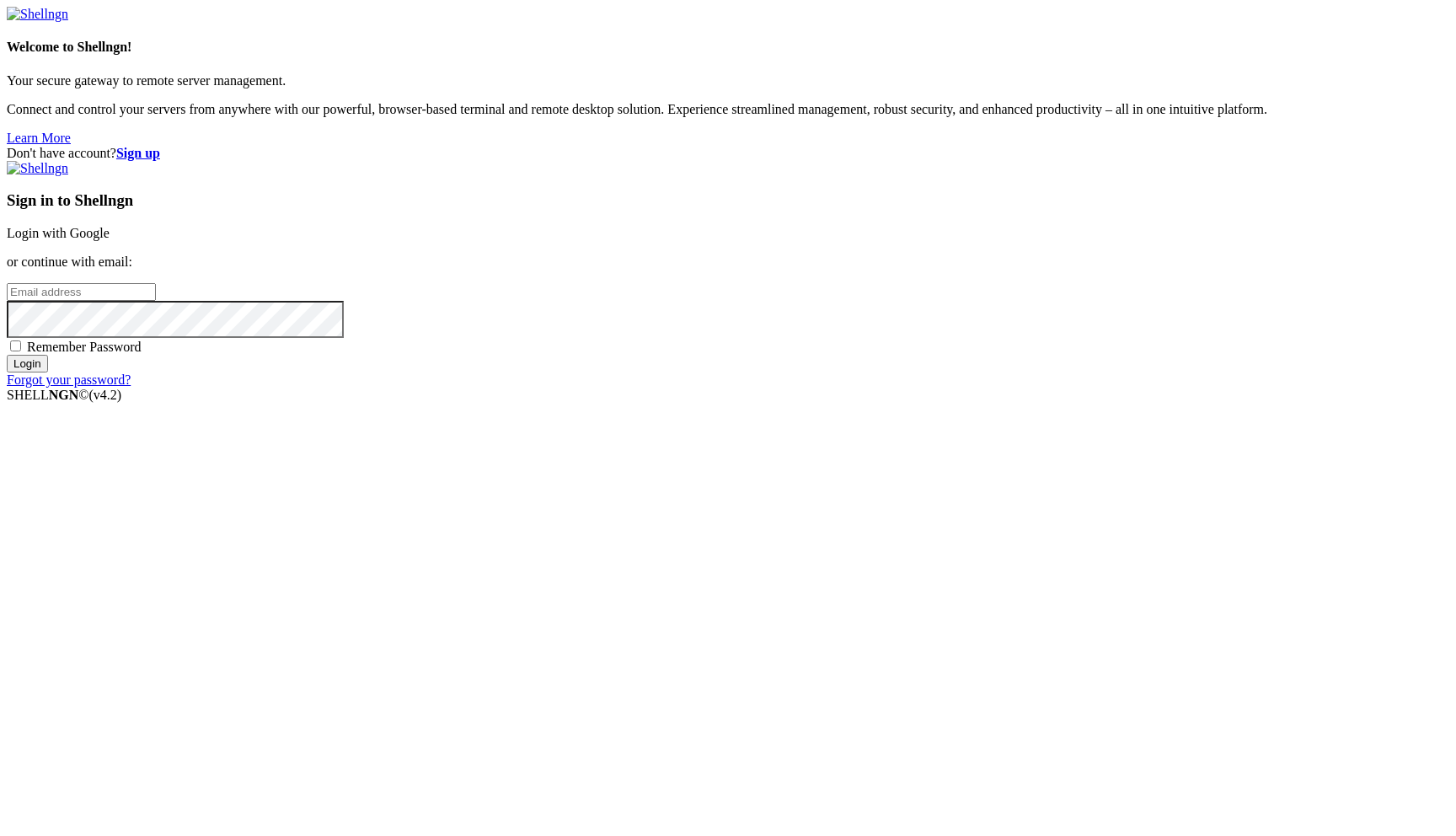
click at [110, 241] on link "Login with Google" at bounding box center [57, 233] width 103 height 15
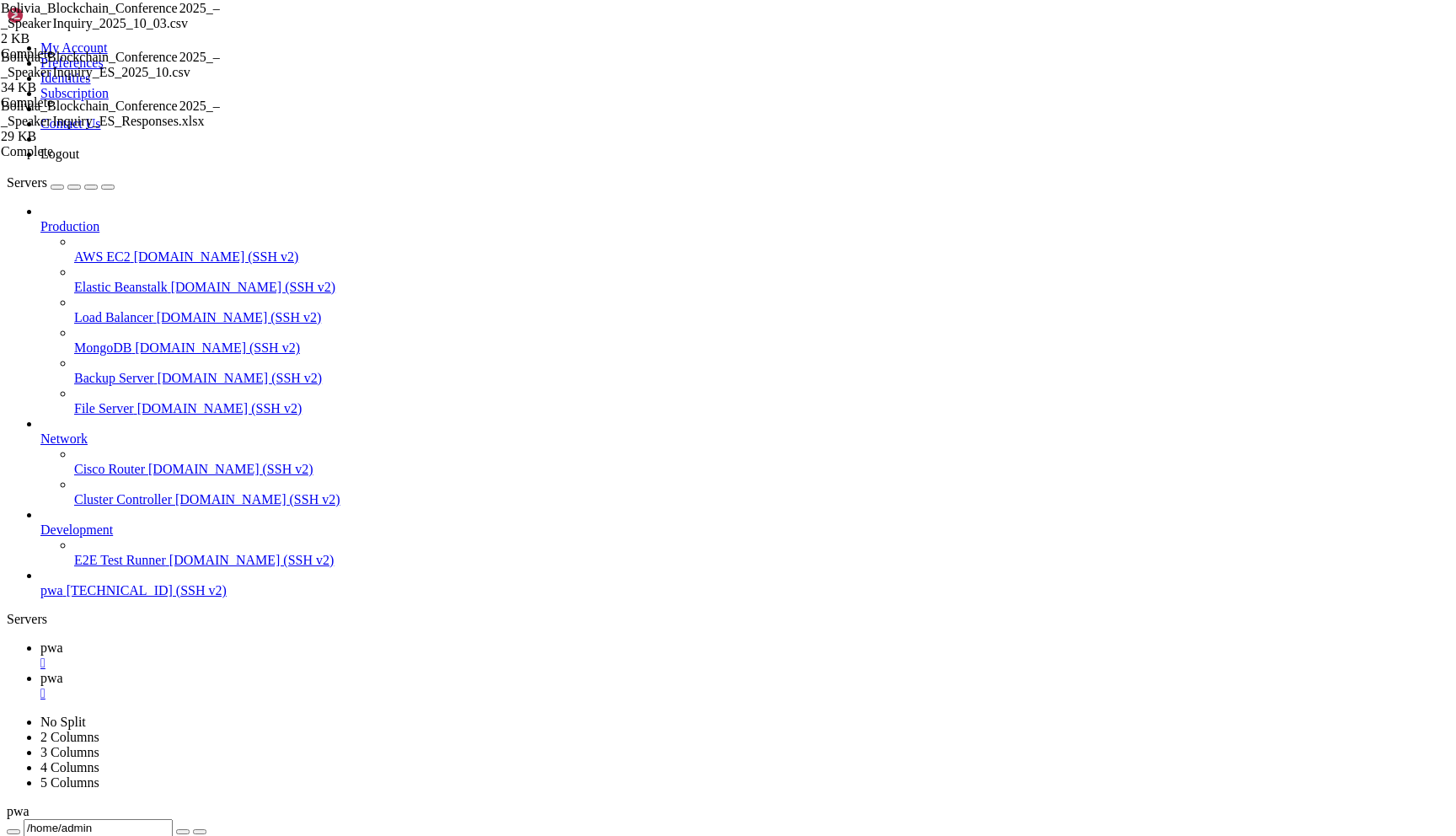
scroll to position [124411, 0]
click at [6, 41] on link at bounding box center [6, 41] width 0 height 0
click at [108, 48] on link "My Account" at bounding box center [74, 48] width 67 height 15
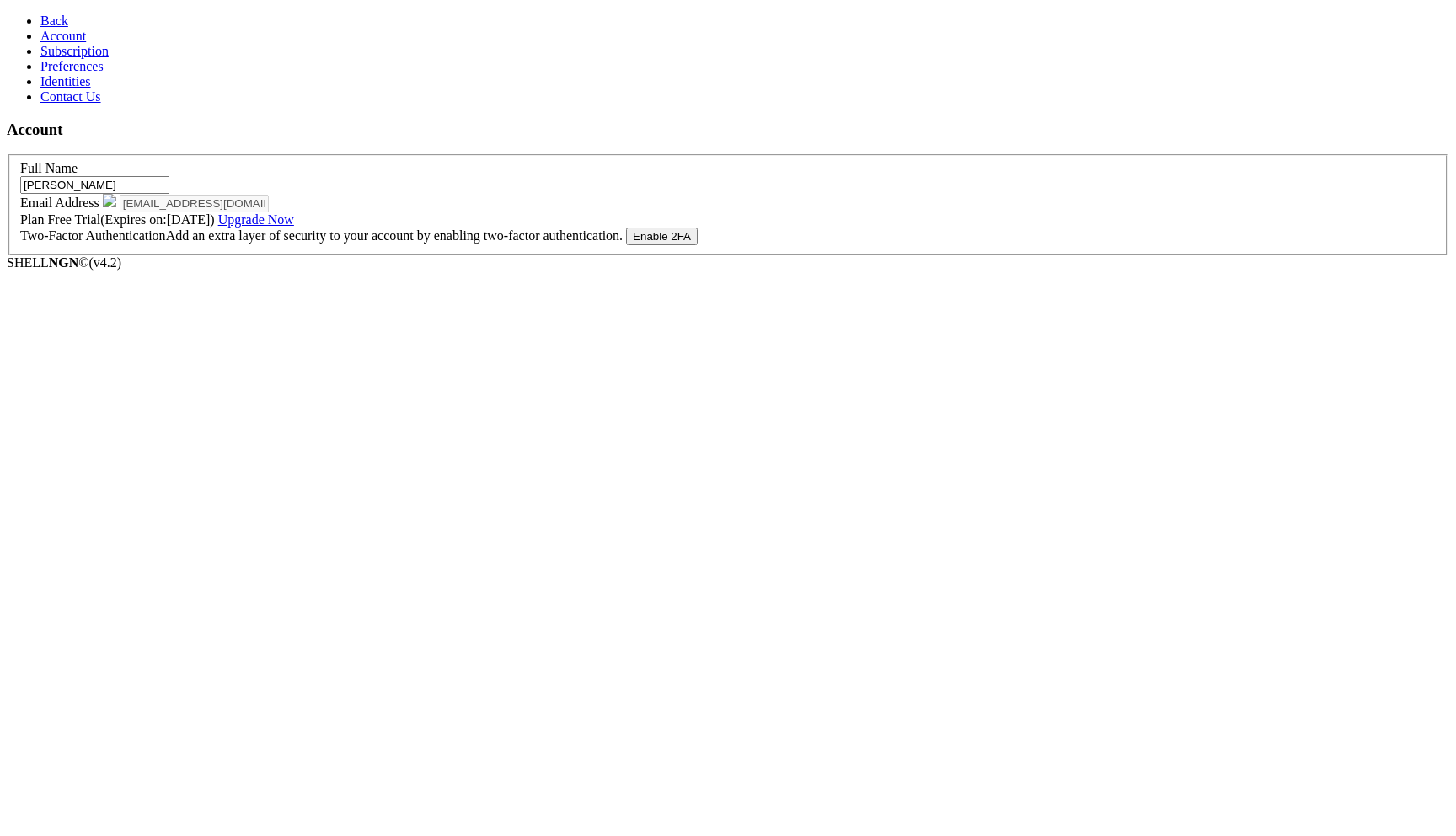
click at [41, 20] on span "Back" at bounding box center [54, 21] width 28 height 15
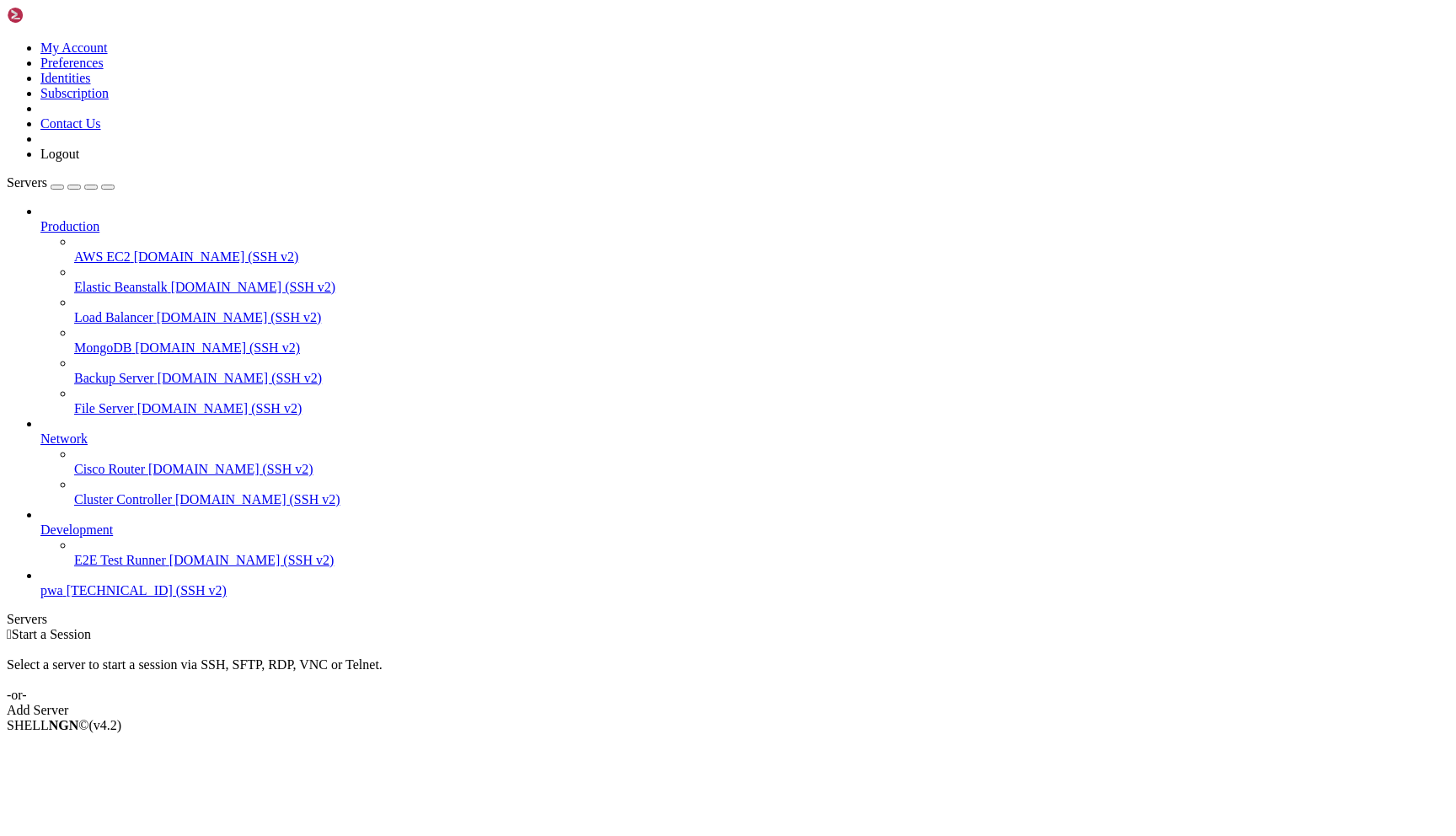
click at [64, 597] on span "pwa" at bounding box center [52, 590] width 23 height 15
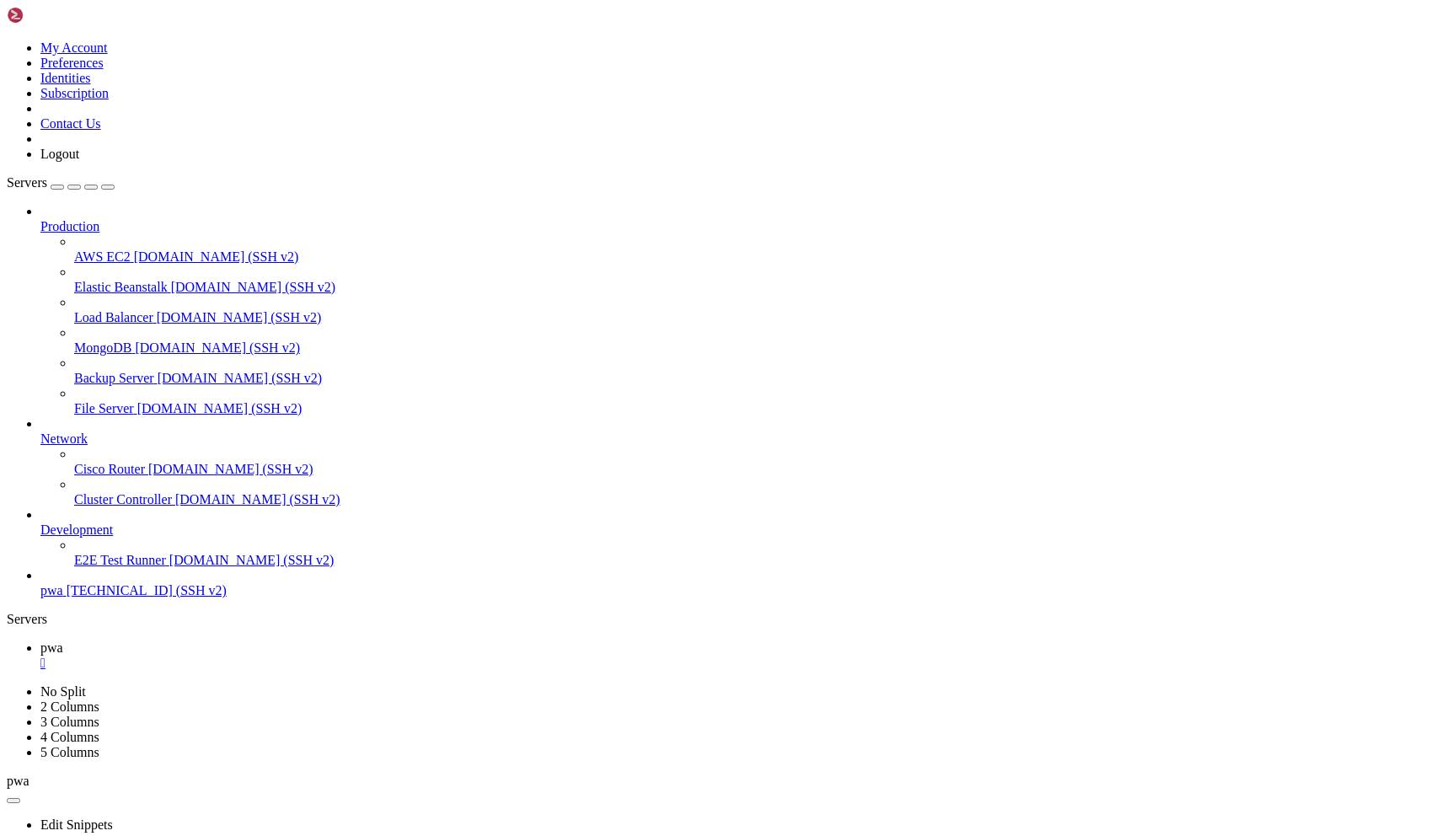
scroll to position [1210, 0]
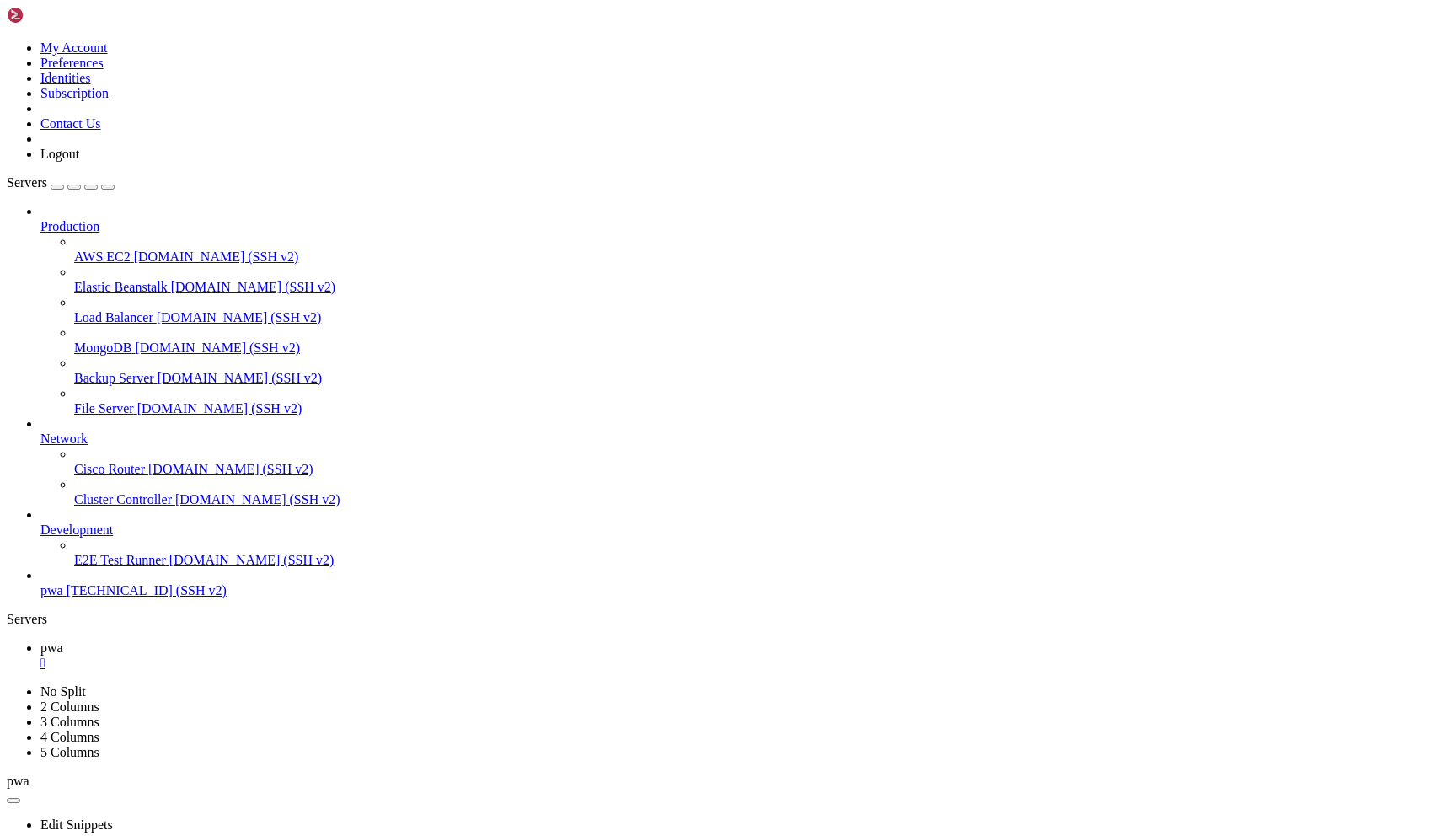
scroll to position [2876, 0]
